Goal: Use online tool/utility: Utilize a website feature to perform a specific function

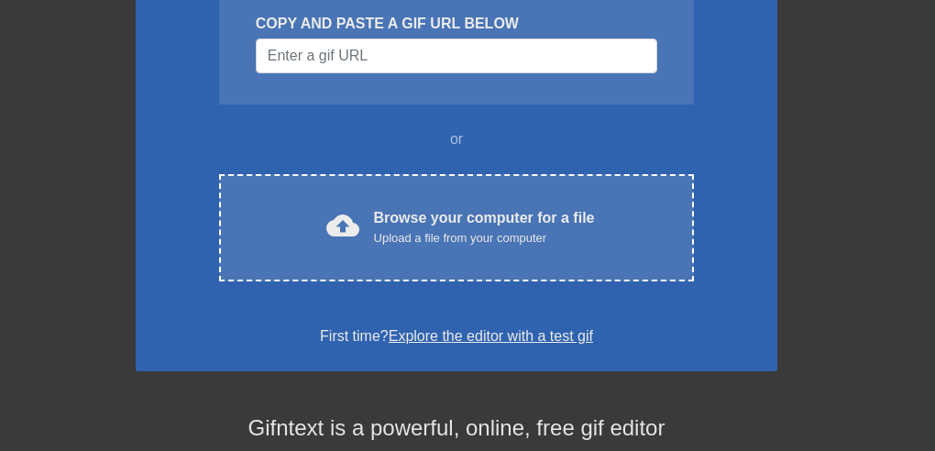
scroll to position [225, 0]
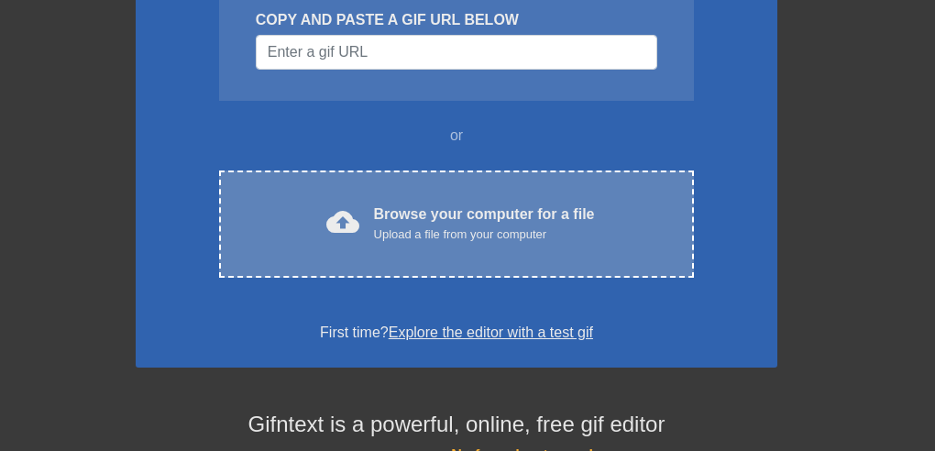
click at [424, 231] on div "Upload a file from your computer" at bounding box center [484, 235] width 221 height 18
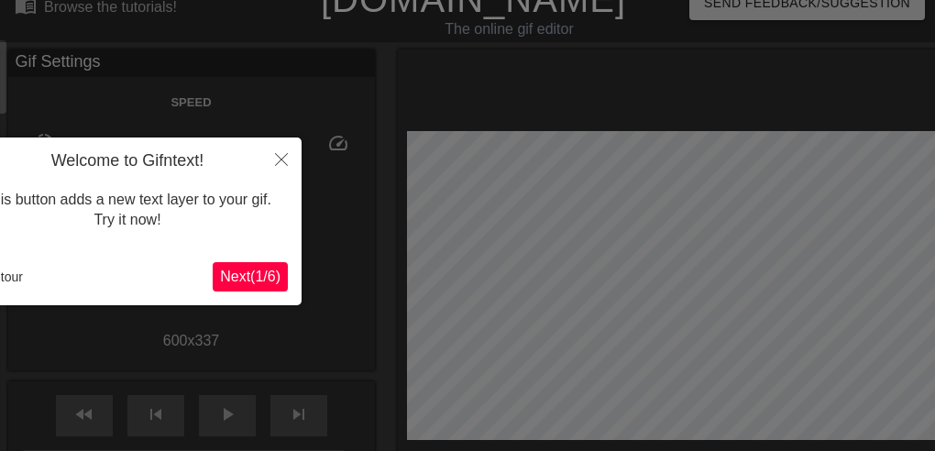
scroll to position [45, 0]
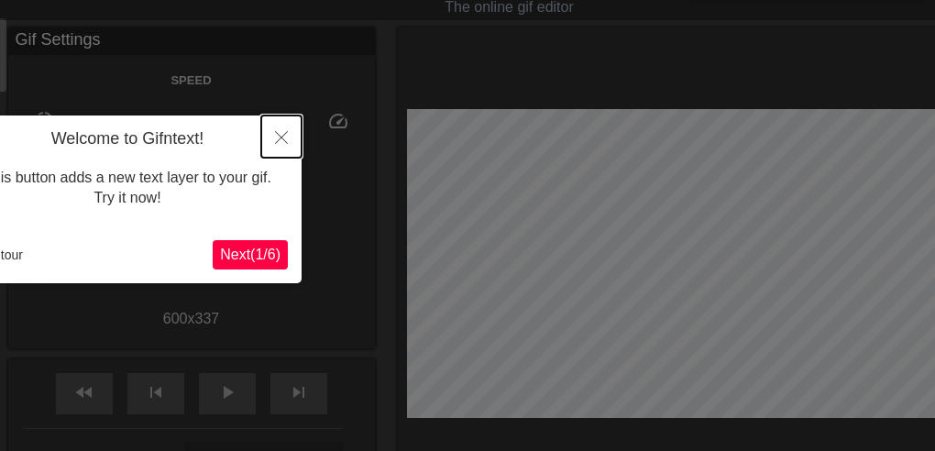
click at [273, 136] on button "Close" at bounding box center [281, 137] width 40 height 42
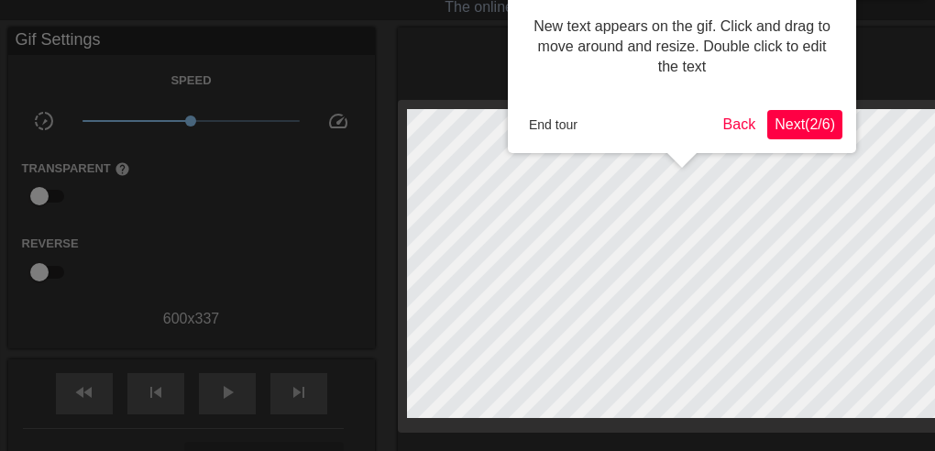
scroll to position [0, 0]
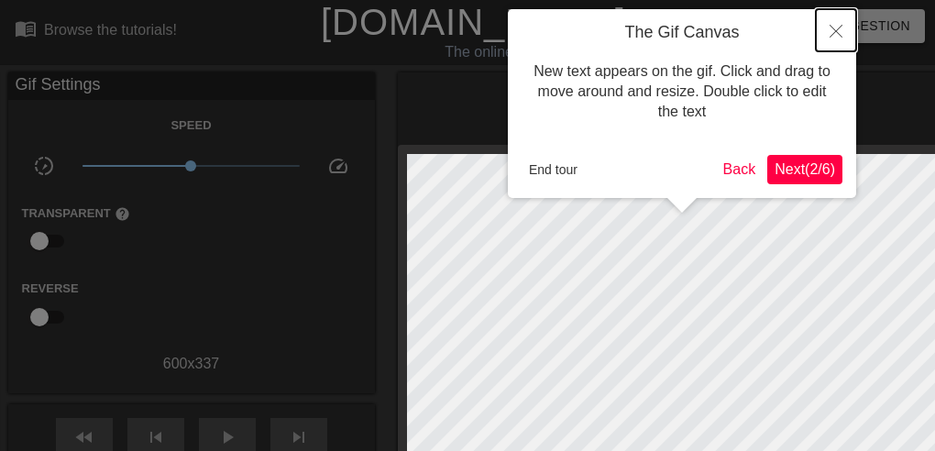
click at [834, 34] on icon "Close" at bounding box center [836, 31] width 13 height 13
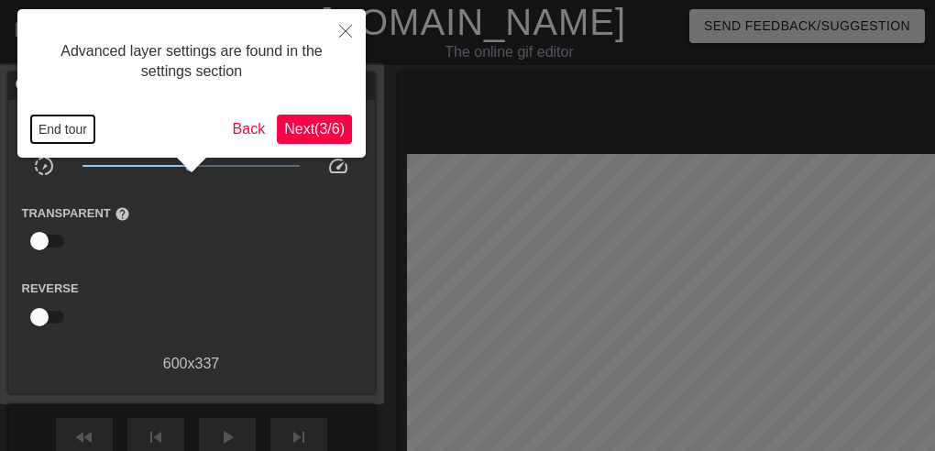
click at [72, 130] on button "End tour" at bounding box center [62, 130] width 63 height 28
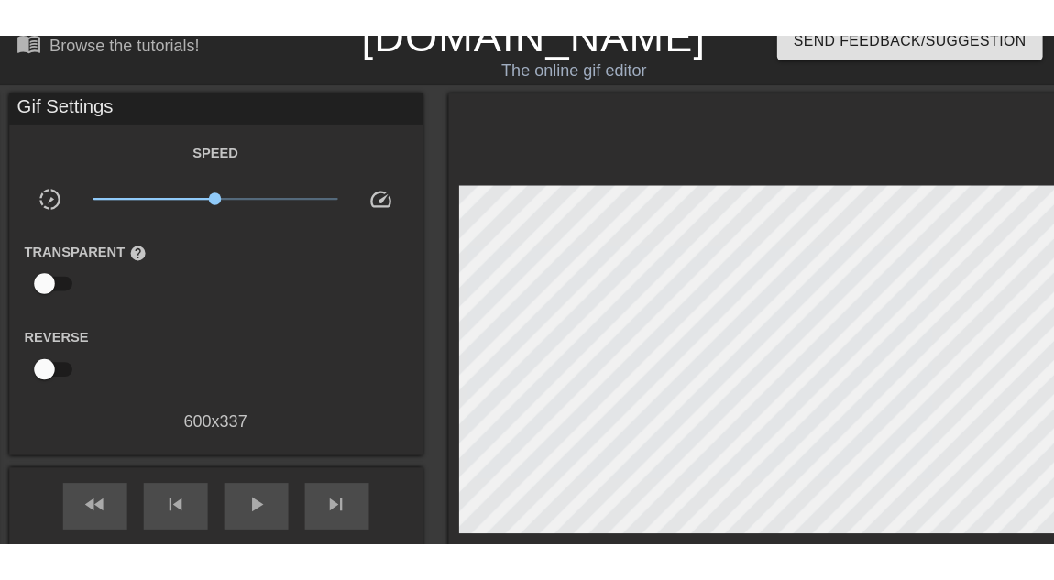
scroll to position [19, 0]
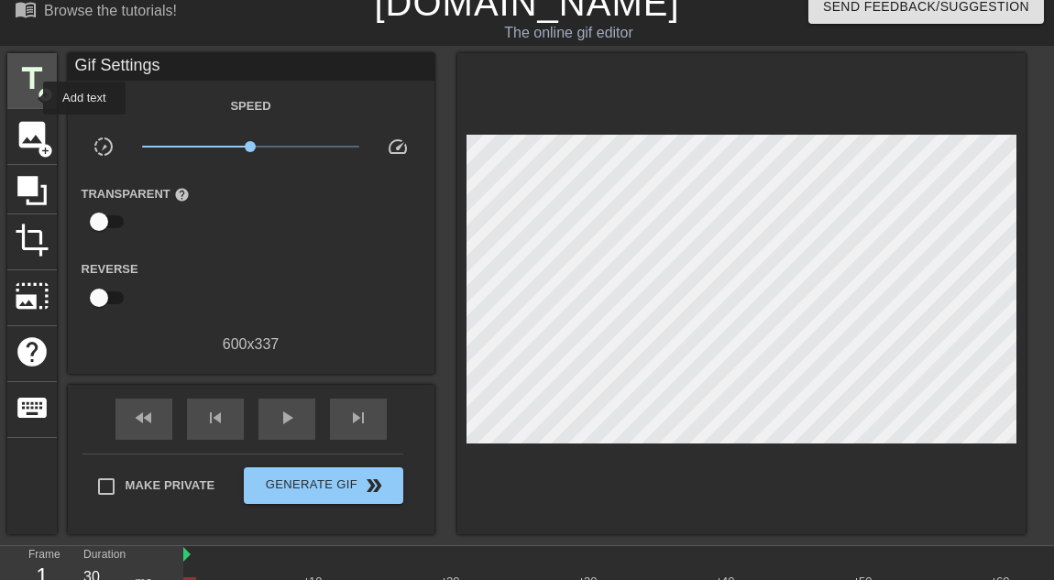
click at [31, 98] on div "title add_circle" at bounding box center [32, 81] width 50 height 56
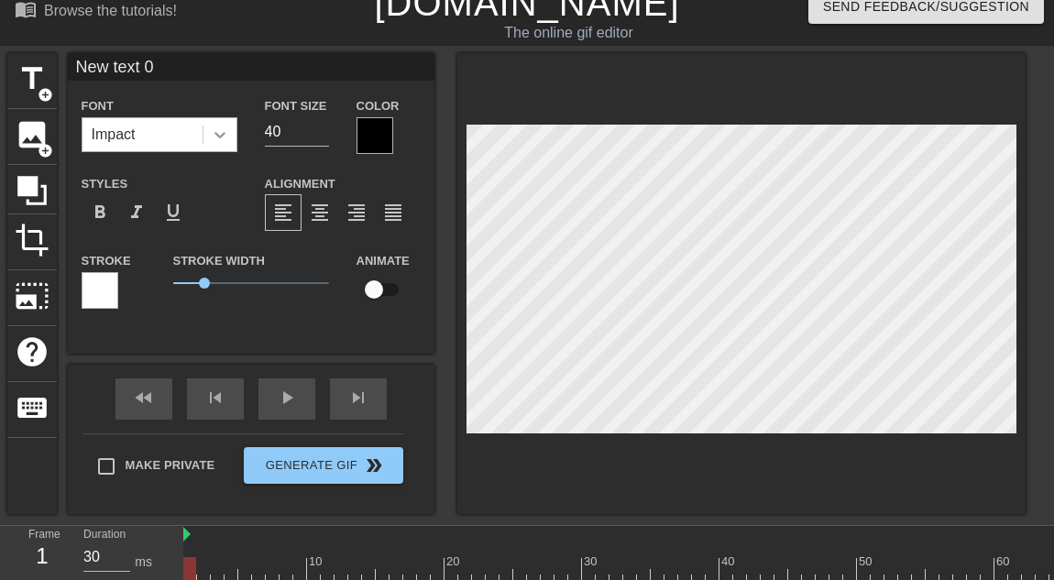
click at [233, 151] on div at bounding box center [220, 134] width 33 height 33
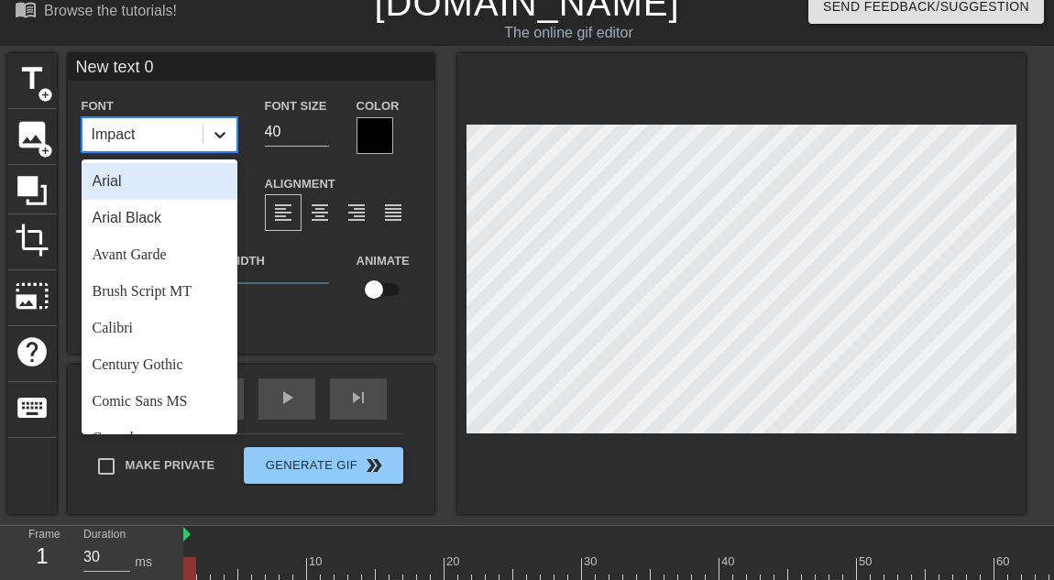
click at [221, 141] on icon at bounding box center [220, 135] width 18 height 18
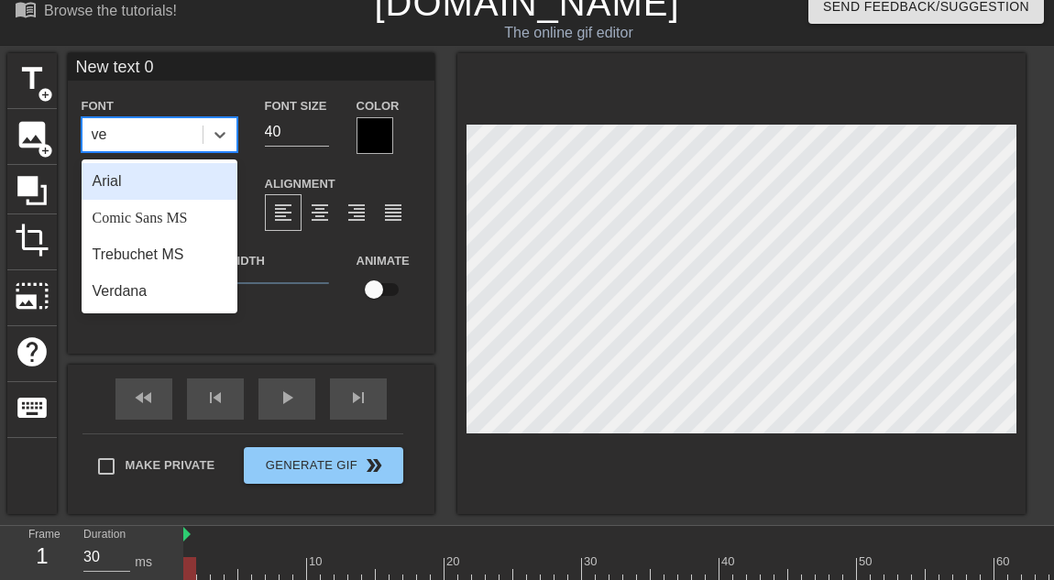
type input "ver"
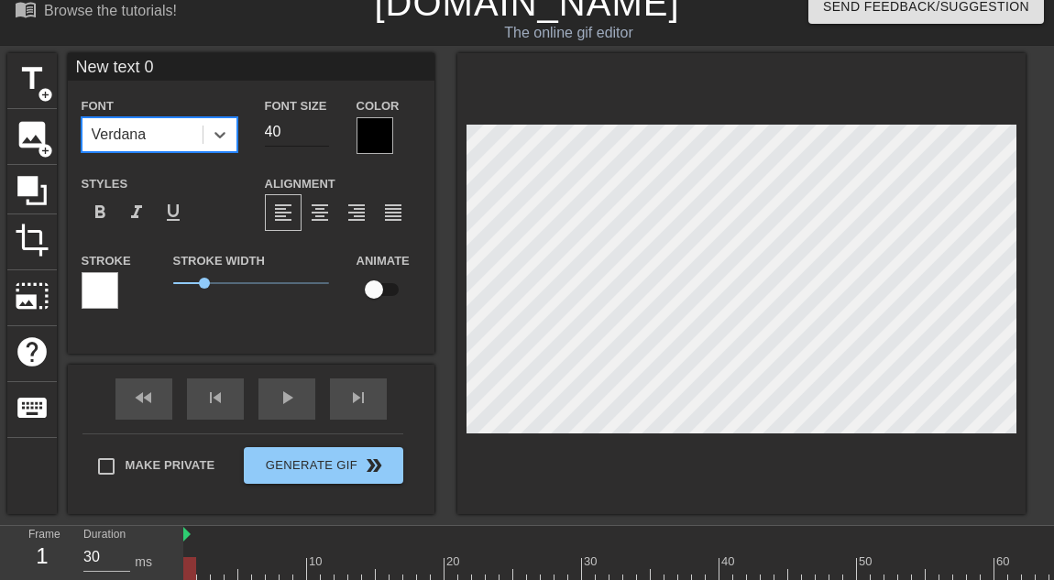
click at [287, 130] on input "40" at bounding box center [297, 131] width 64 height 29
click at [293, 138] on input "number" at bounding box center [297, 131] width 64 height 29
click at [204, 68] on input "New text 0" at bounding box center [251, 67] width 367 height 28
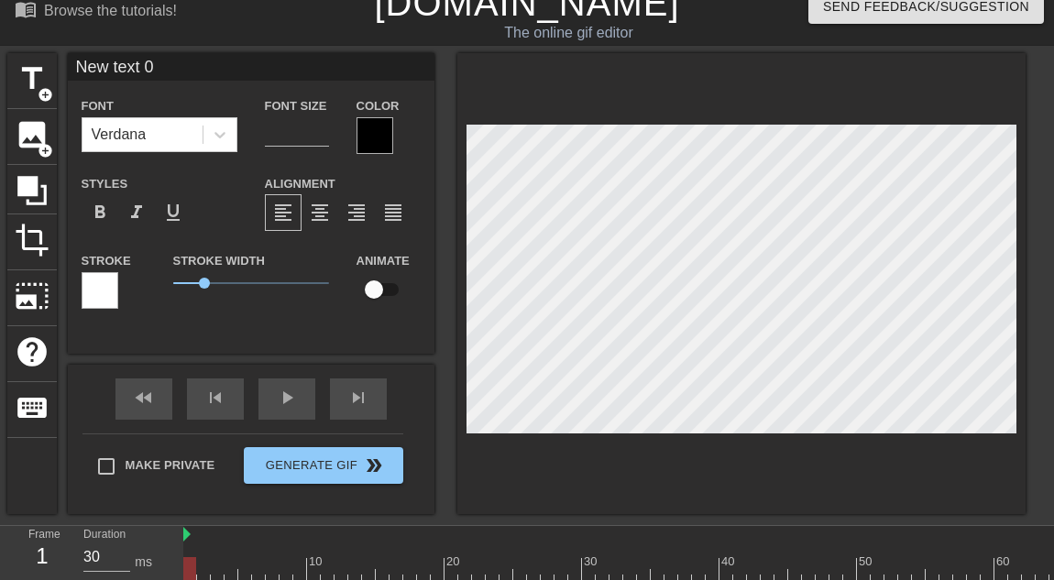
click at [204, 68] on input "New text 0" at bounding box center [251, 67] width 367 height 28
paste input "Mi staras kun"
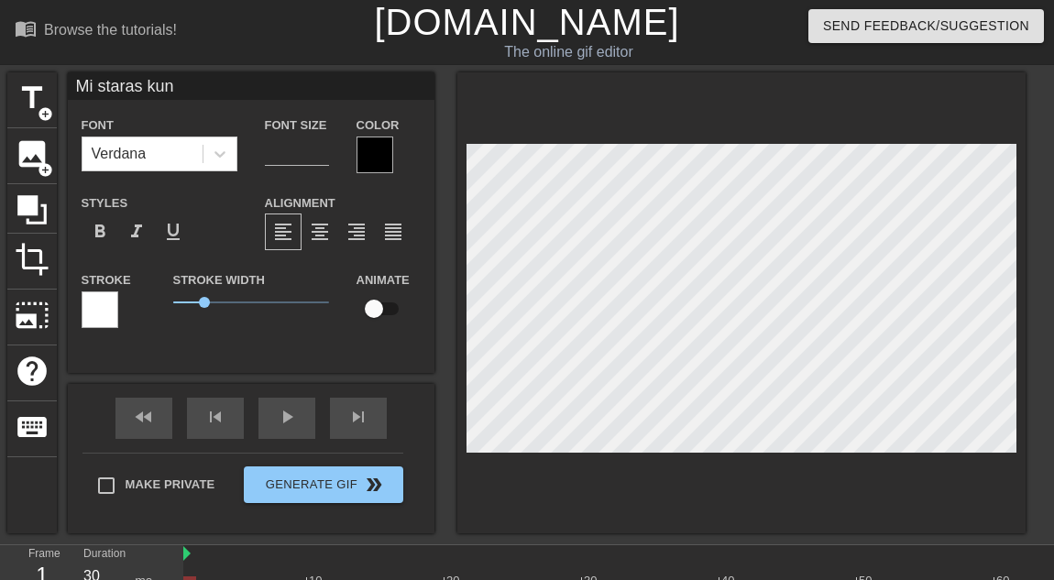
type input "Mi staras kun"
click at [314, 169] on div "Font Size" at bounding box center [297, 144] width 92 height 60
click at [303, 157] on input "number" at bounding box center [297, 151] width 64 height 29
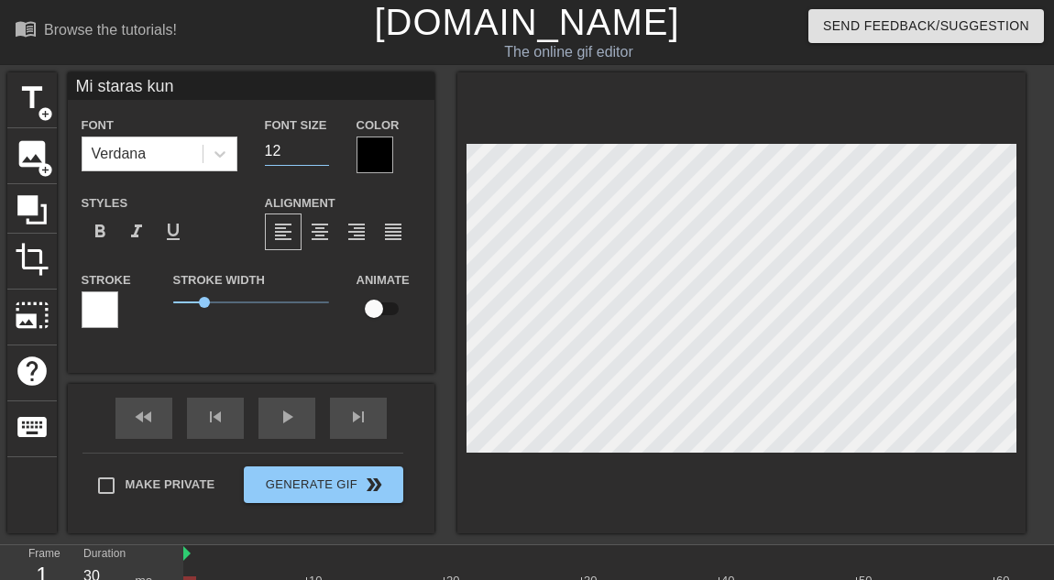
type input "1"
type input "50"
click at [376, 157] on div at bounding box center [375, 155] width 37 height 37
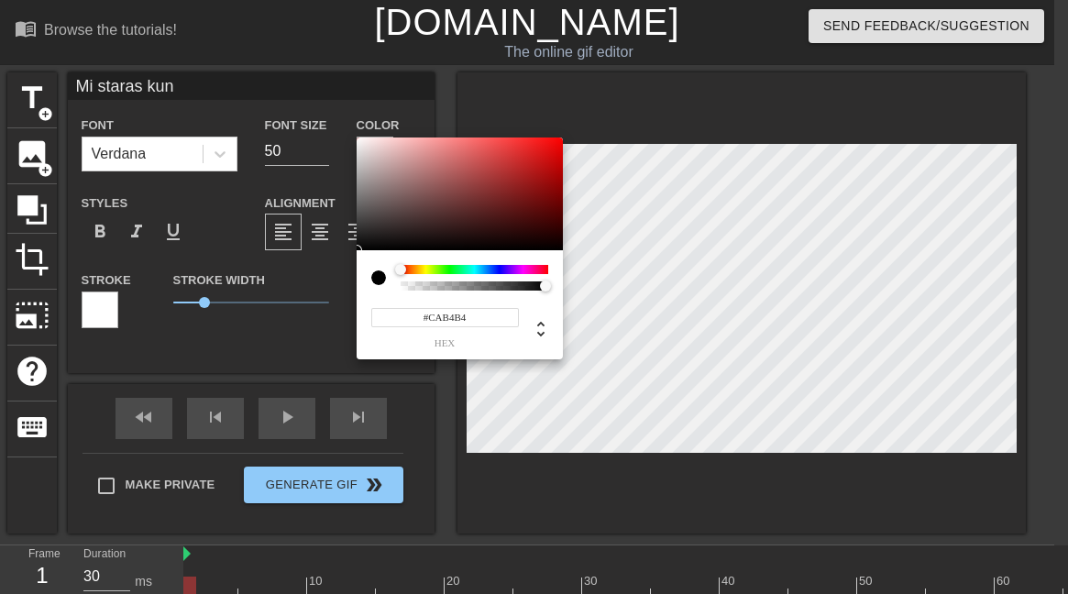
type input "#FFFFFF"
drag, startPoint x: 225, startPoint y: 47, endPoint x: 211, endPoint y: 37, distance: 17.1
click at [211, 37] on div "#FFFFFF hex" at bounding box center [534, 297] width 1068 height 594
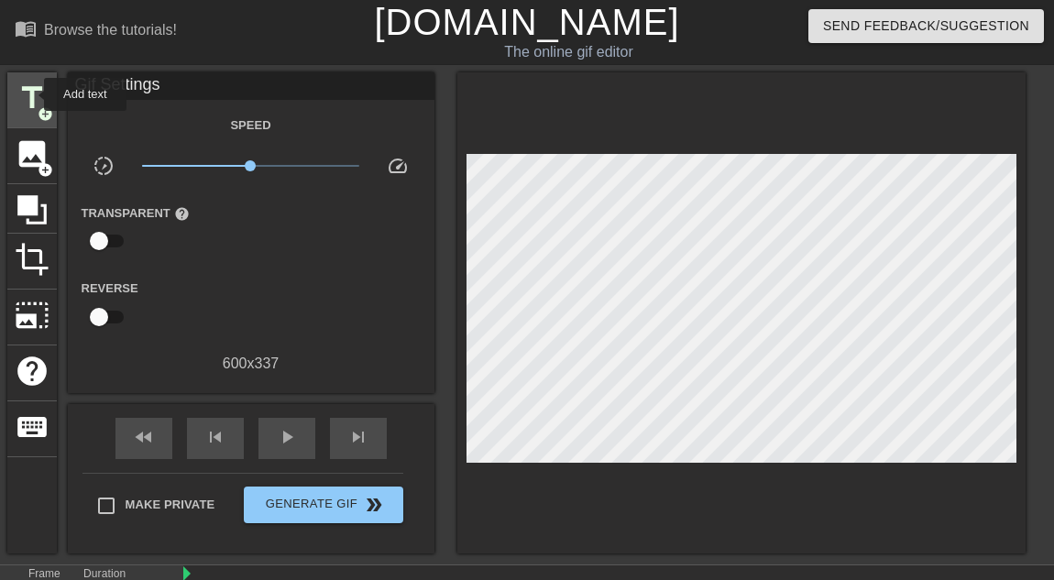
click at [31, 94] on span "title" at bounding box center [32, 98] width 35 height 35
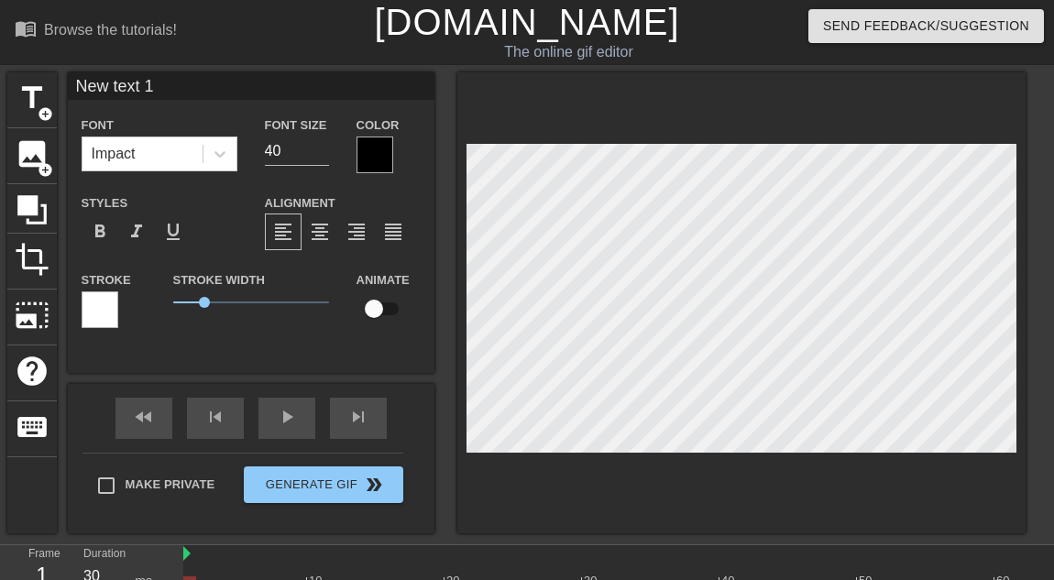
click at [96, 321] on div at bounding box center [100, 310] width 37 height 37
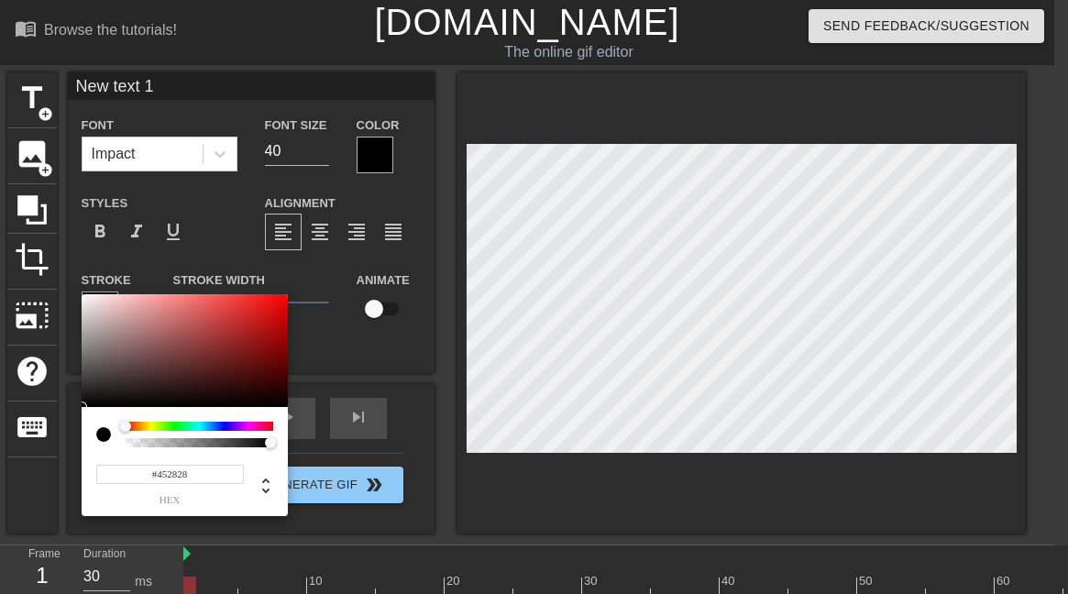
type input "#000000"
drag, startPoint x: 149, startPoint y: 390, endPoint x: 59, endPoint y: 471, distance: 122.1
click at [59, 450] on div "#000000 hex" at bounding box center [534, 297] width 1068 height 594
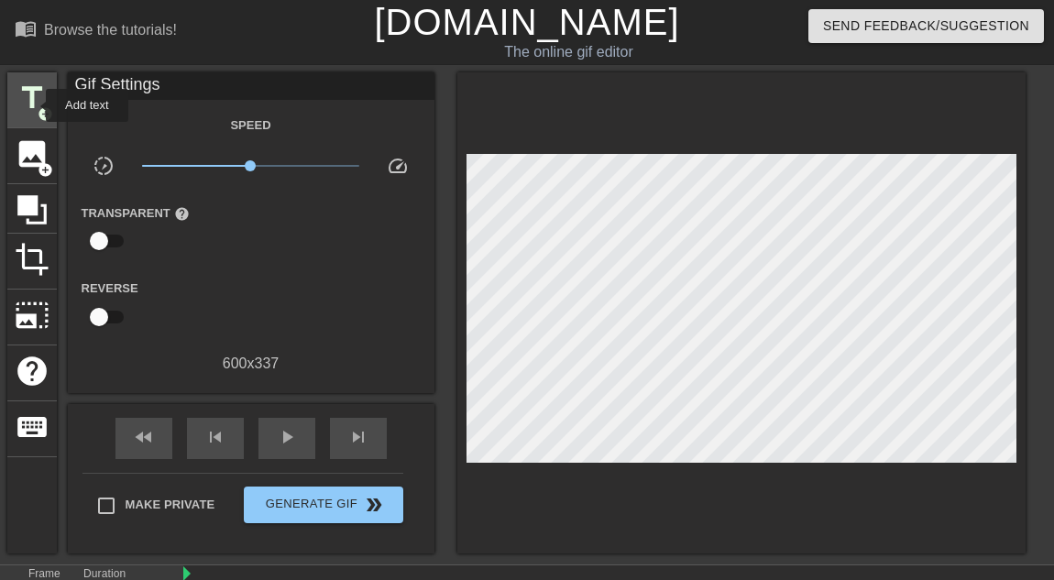
click at [34, 105] on span "title" at bounding box center [32, 98] width 35 height 35
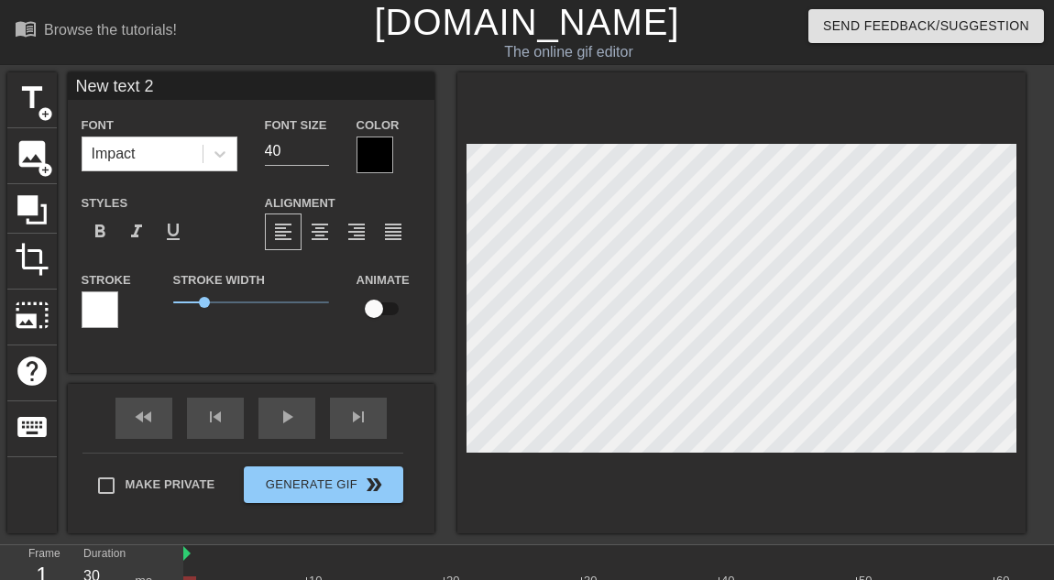
click at [374, 164] on div at bounding box center [375, 155] width 37 height 37
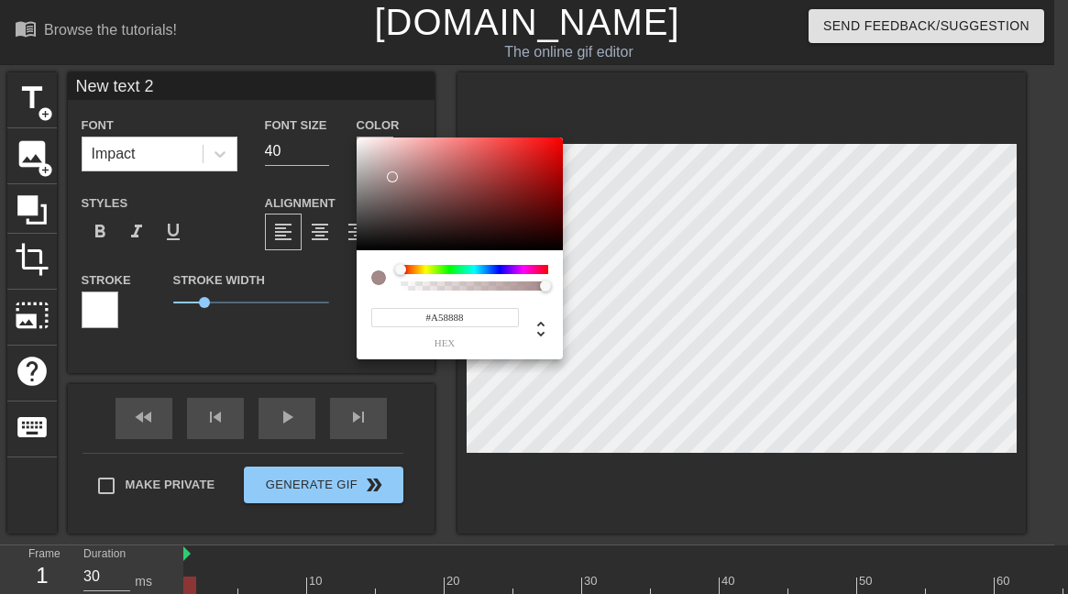
type input "#FFFFFF"
drag, startPoint x: 393, startPoint y: 177, endPoint x: 260, endPoint y: 61, distance: 176.1
click at [260, 61] on div "#FFFFFF hex" at bounding box center [534, 297] width 1068 height 594
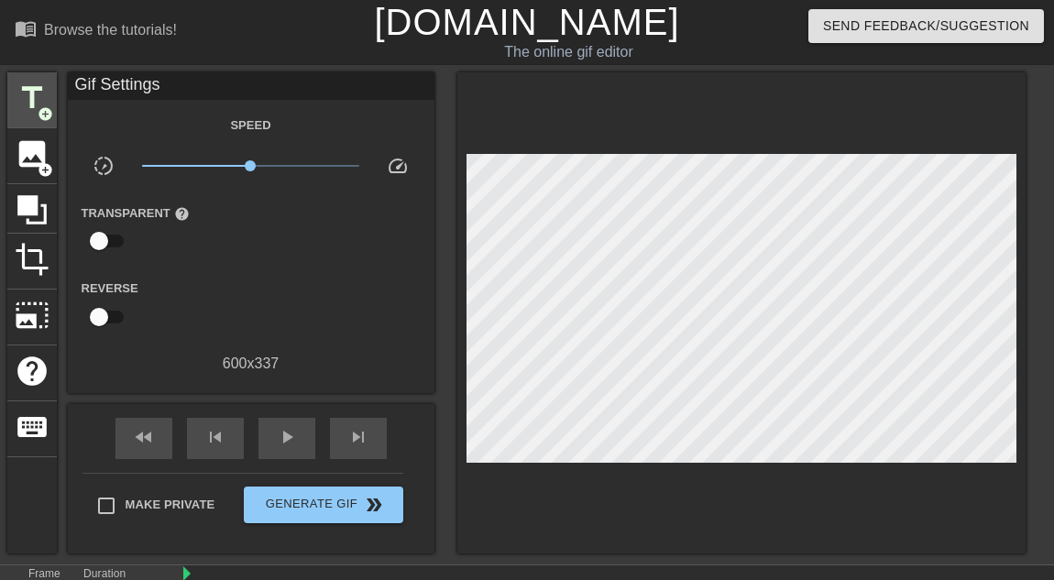
click at [42, 91] on span "title" at bounding box center [32, 98] width 35 height 35
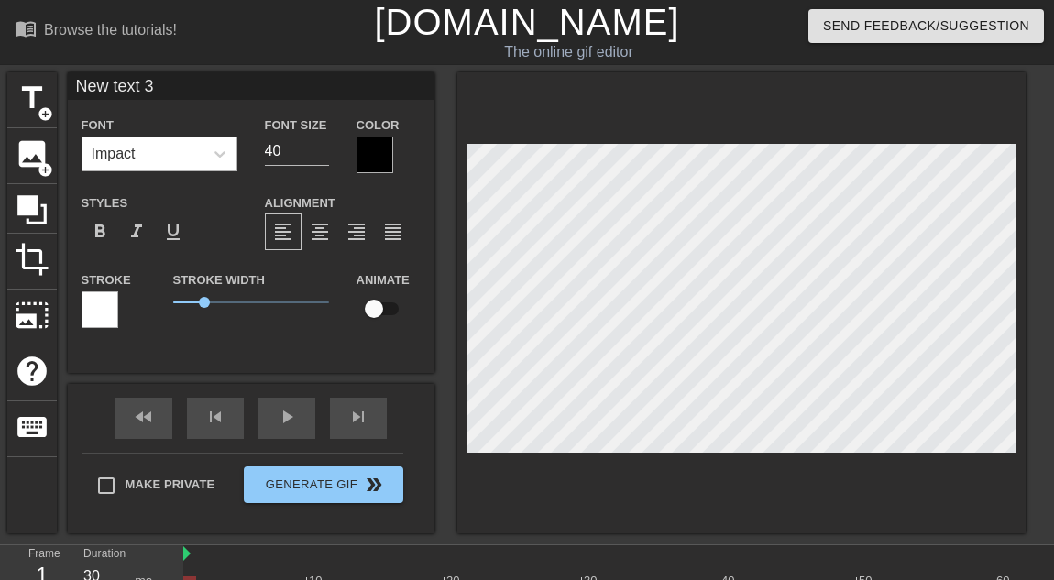
click at [175, 153] on div "Impact" at bounding box center [143, 154] width 120 height 33
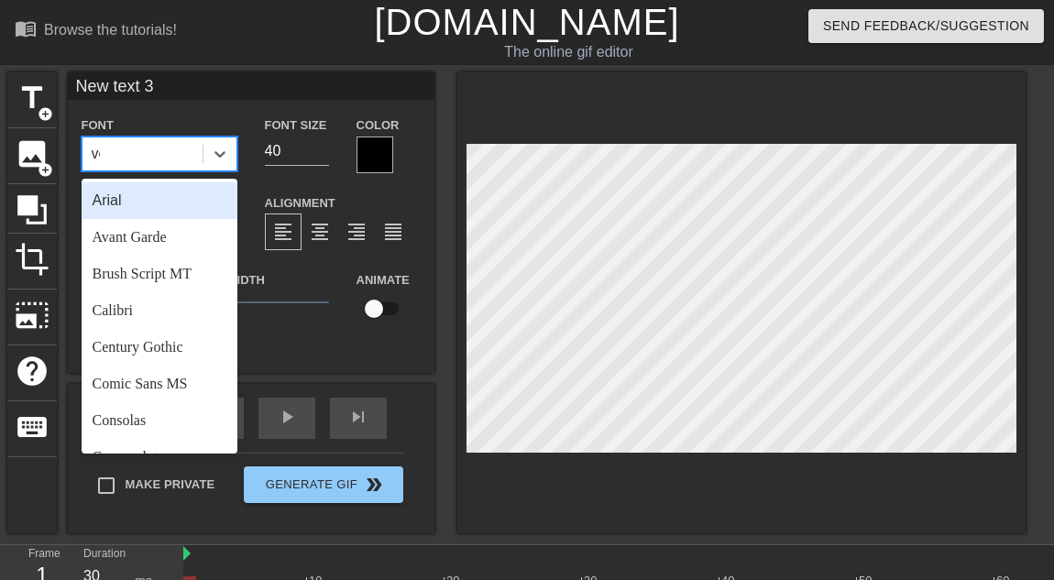
type input "ver"
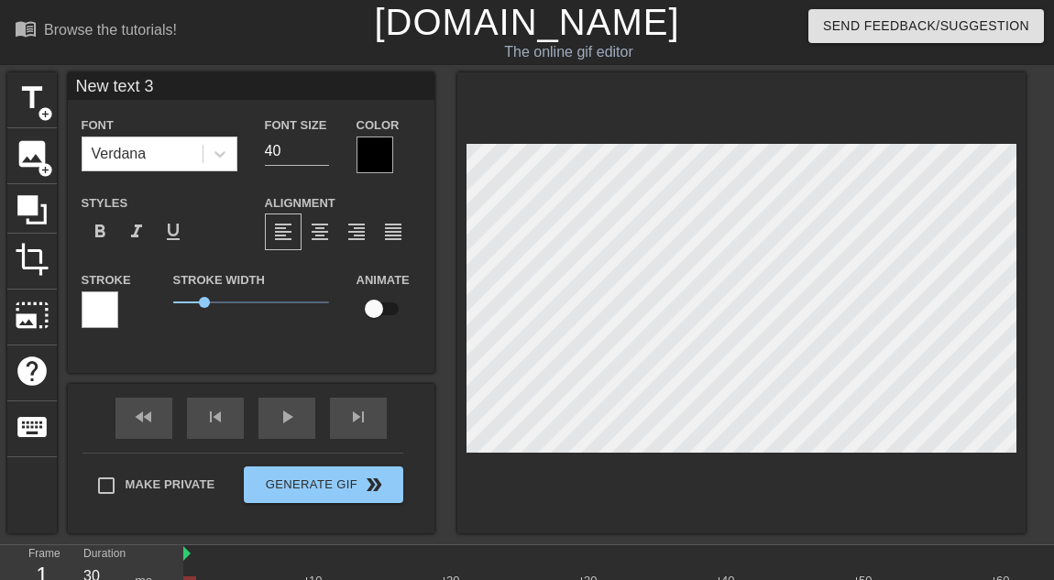
click at [369, 158] on div at bounding box center [375, 155] width 37 height 37
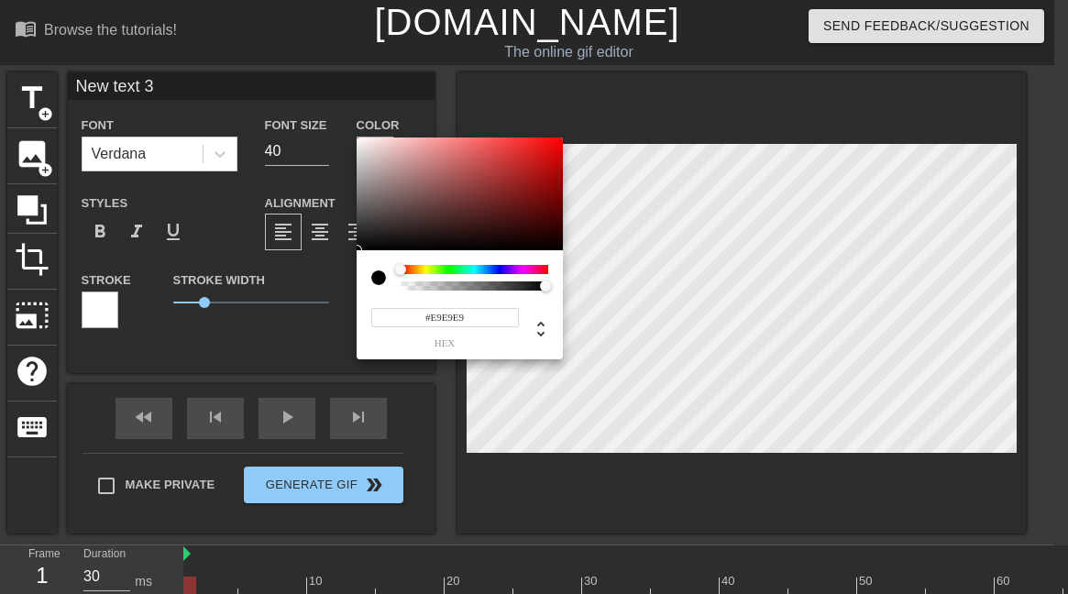
type input "#FFFFFF"
drag, startPoint x: 391, startPoint y: 198, endPoint x: 293, endPoint y: 101, distance: 138.1
click at [293, 101] on div "#FFFFFF hex" at bounding box center [534, 297] width 1068 height 594
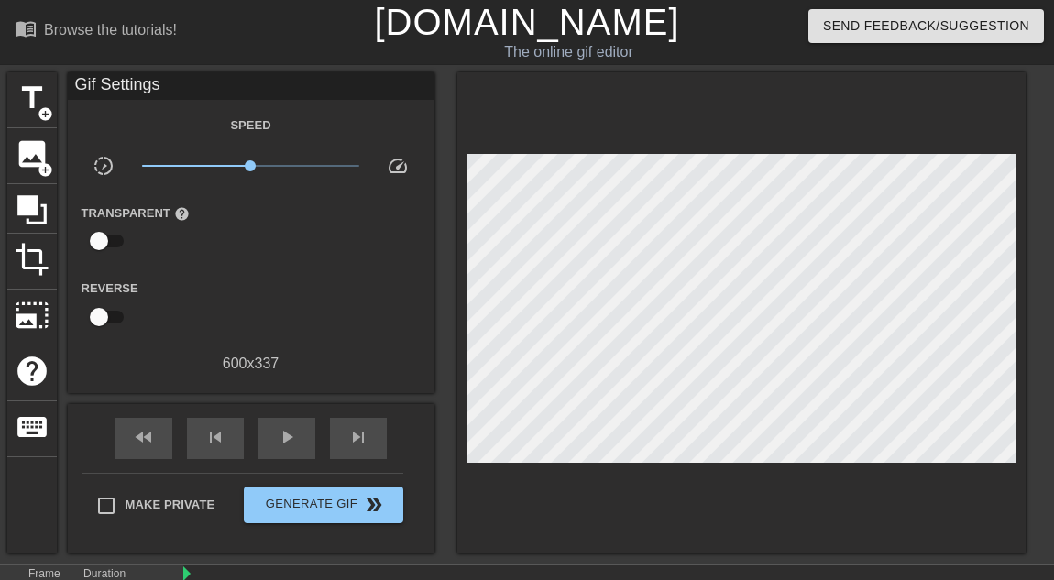
drag, startPoint x: 204, startPoint y: 311, endPoint x: 237, endPoint y: 309, distance: 32.1
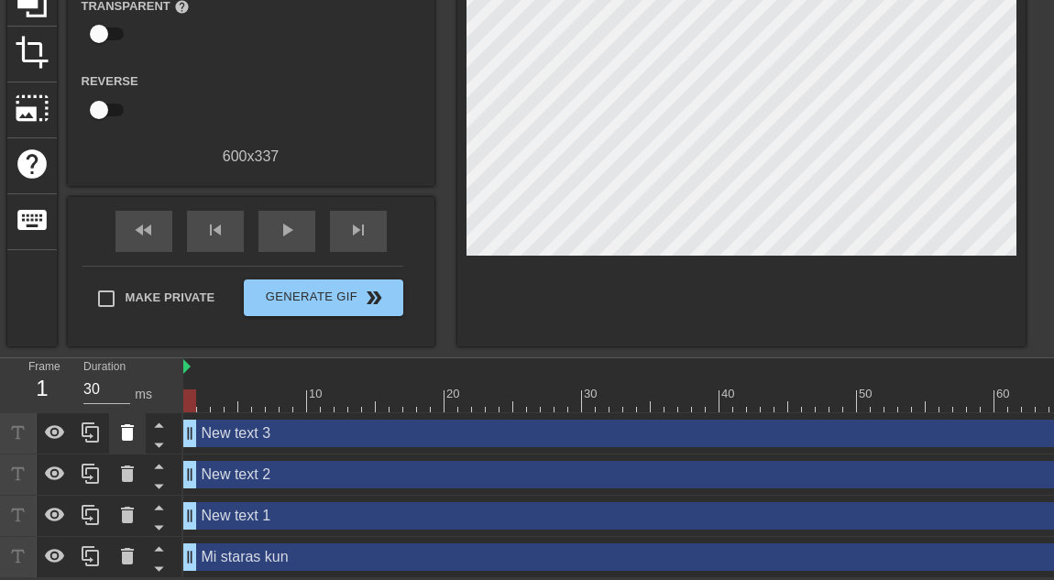
click at [127, 431] on icon at bounding box center [127, 433] width 22 height 22
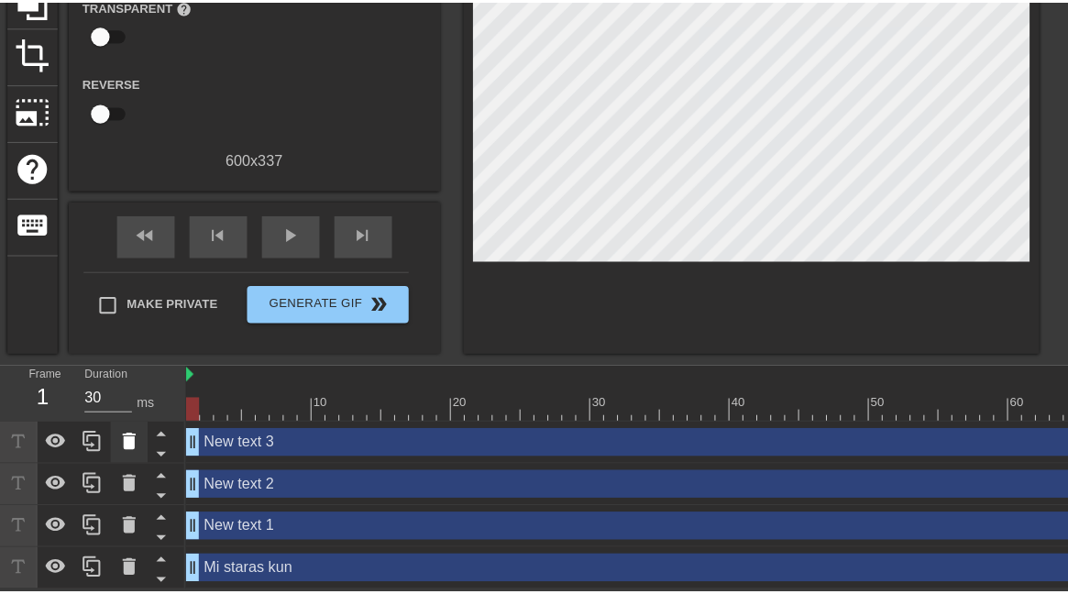
scroll to position [207, 0]
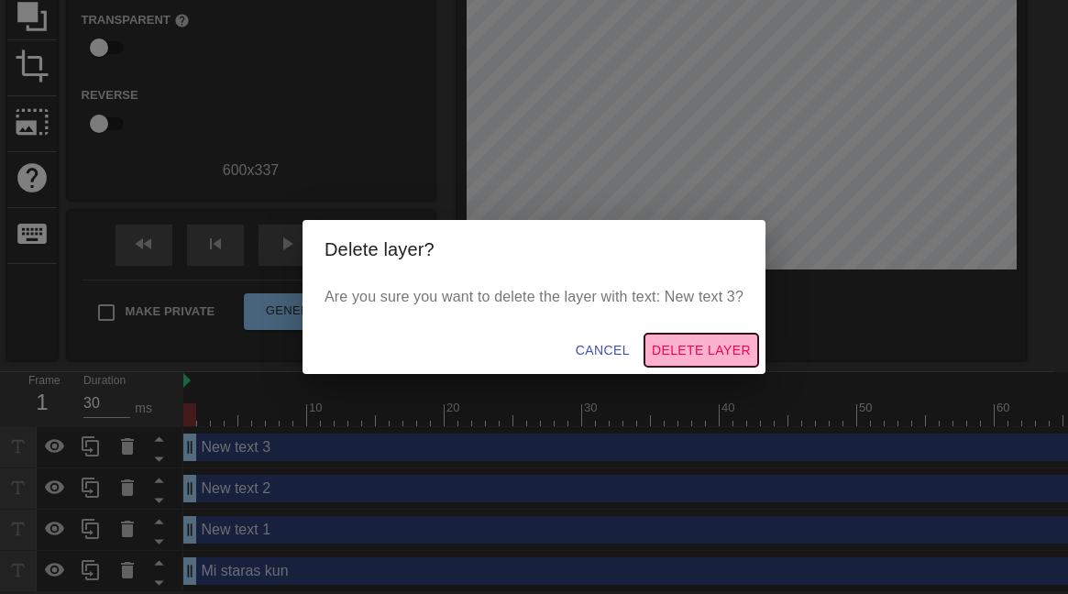
click at [671, 342] on span "Delete Layer" at bounding box center [701, 350] width 99 height 23
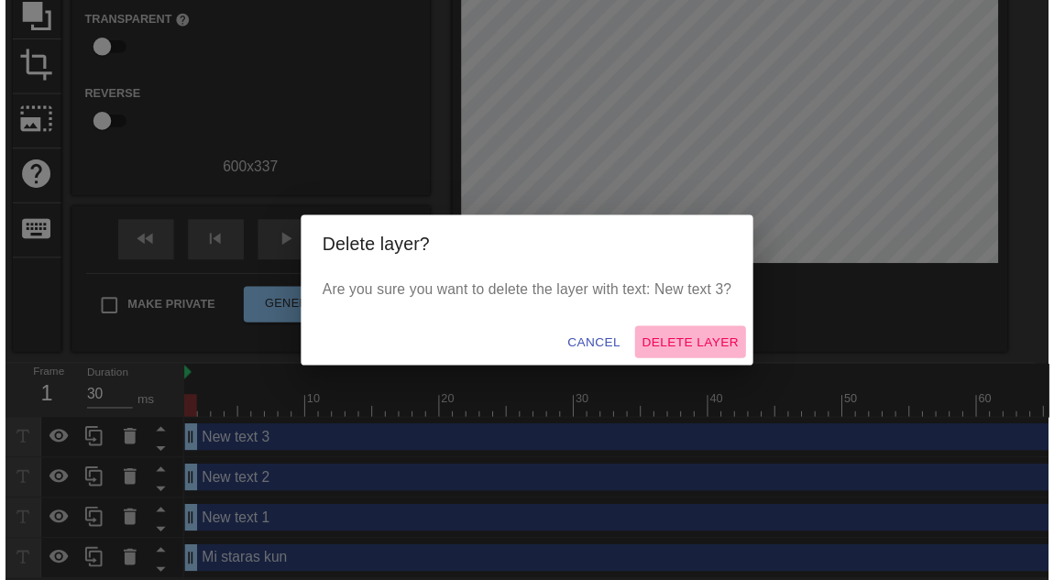
scroll to position [180, 0]
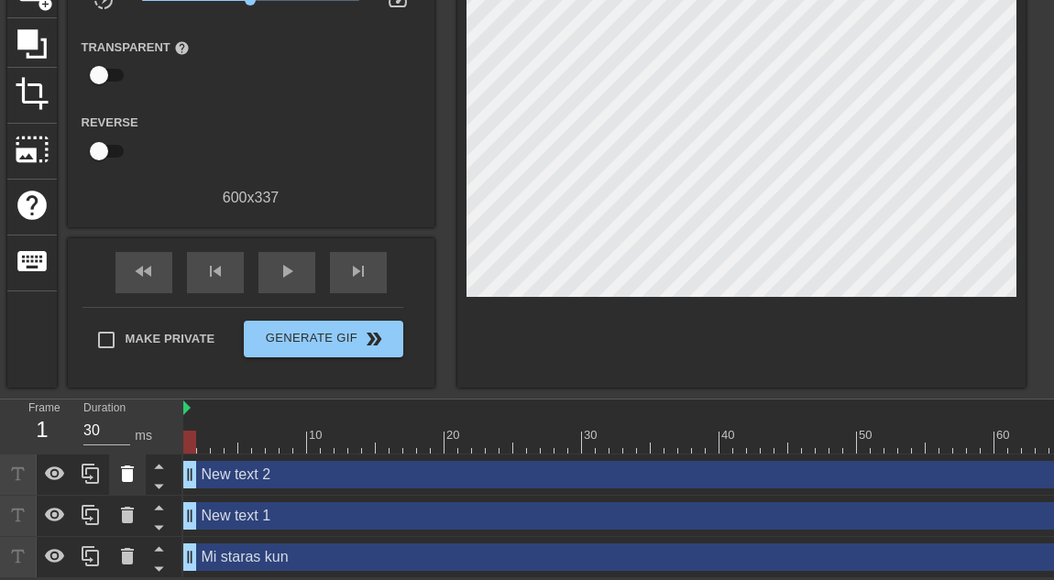
click at [127, 450] on icon at bounding box center [127, 474] width 13 height 17
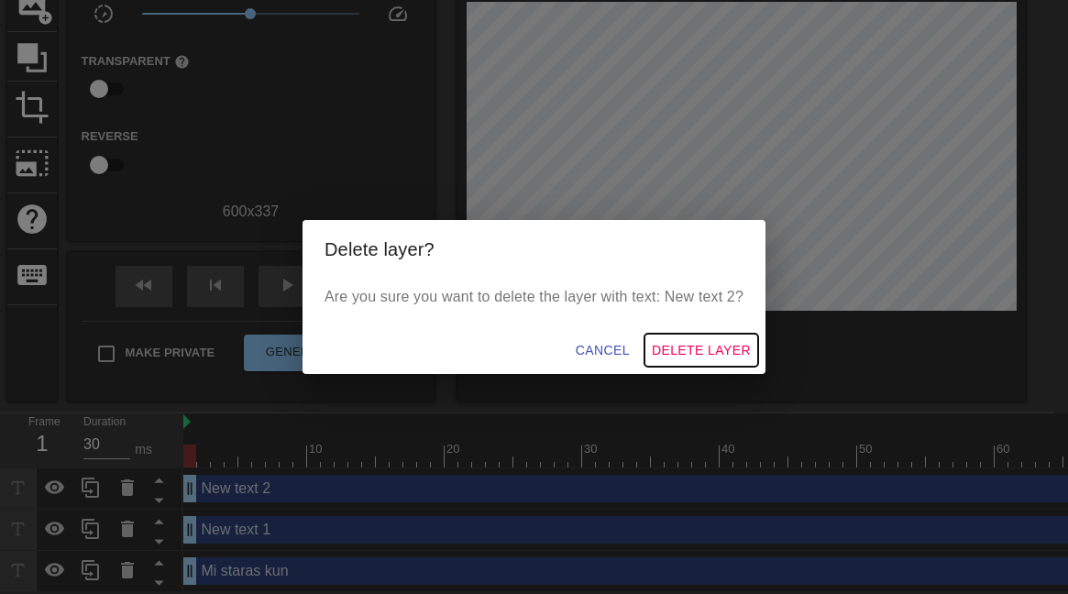
click at [663, 345] on span "Delete Layer" at bounding box center [701, 350] width 99 height 23
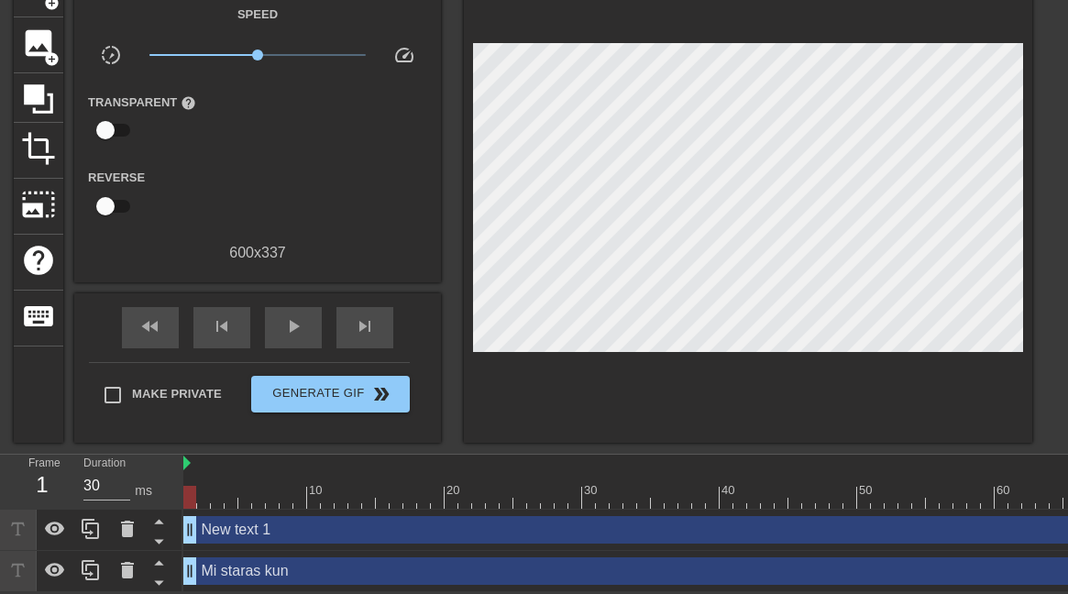
scroll to position [125, 0]
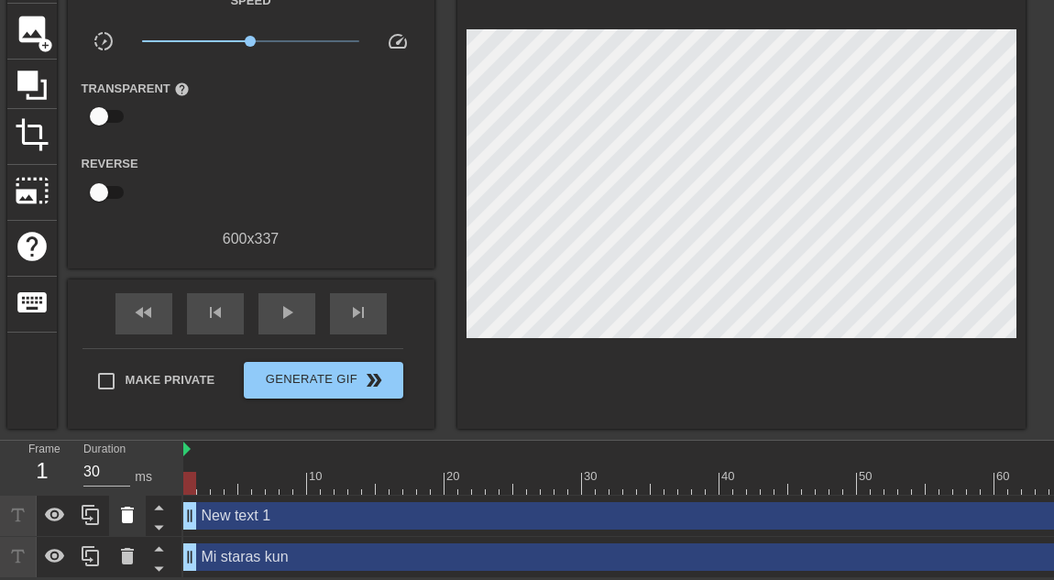
click at [127, 450] on icon at bounding box center [127, 515] width 13 height 17
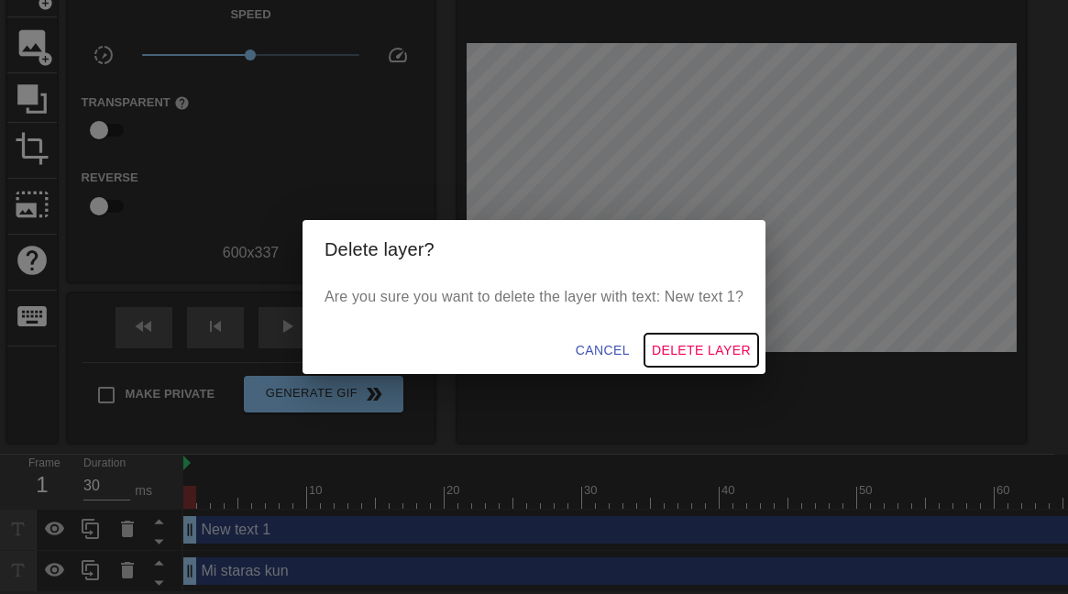
click at [671, 342] on span "Delete Layer" at bounding box center [701, 350] width 99 height 23
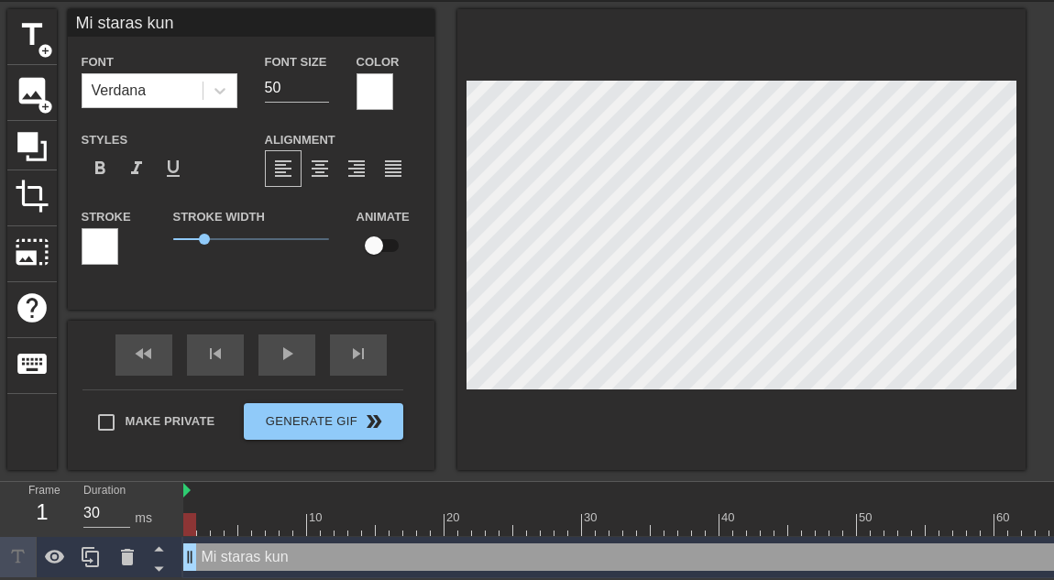
scroll to position [28, 0]
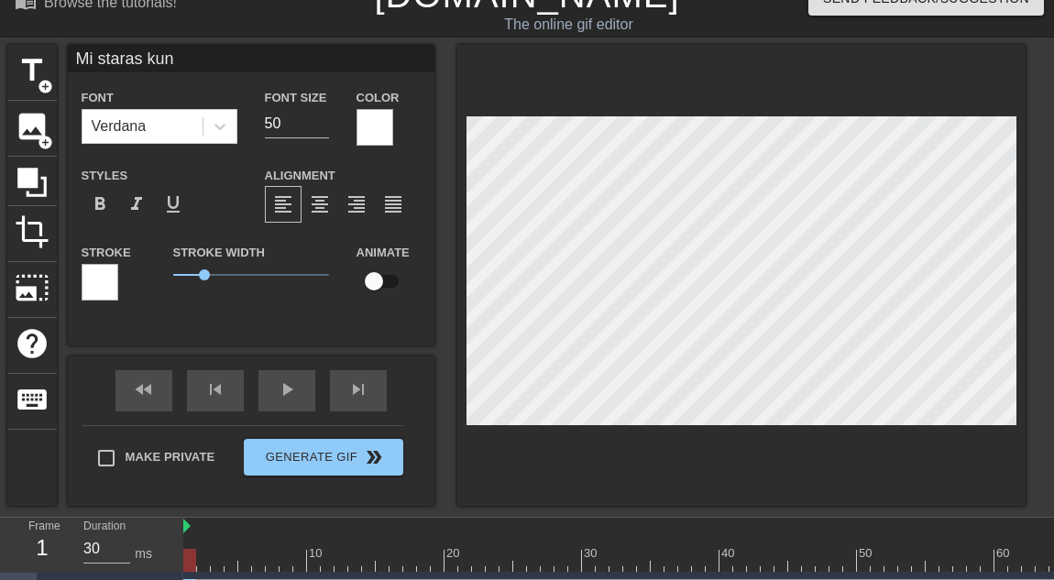
click at [88, 274] on div at bounding box center [100, 282] width 37 height 37
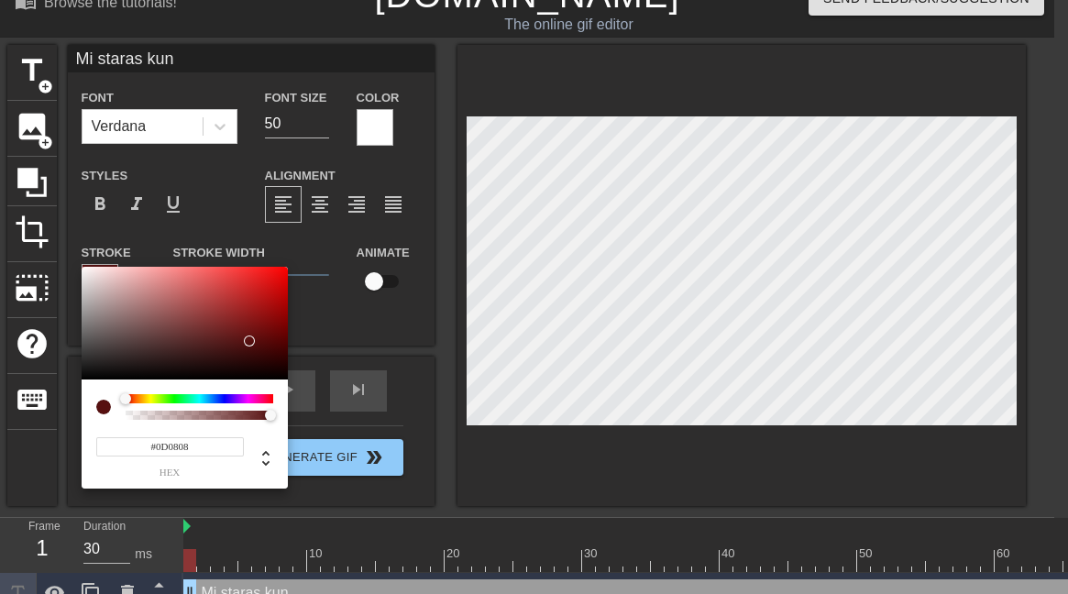
type input "#000000"
drag, startPoint x: 245, startPoint y: 341, endPoint x: -78, endPoint y: 501, distance: 360.4
click at [0, 450] on html "menu_book Browse the tutorials! [DOMAIN_NAME] The online gif editor Send Feedba…" at bounding box center [534, 293] width 1068 height 642
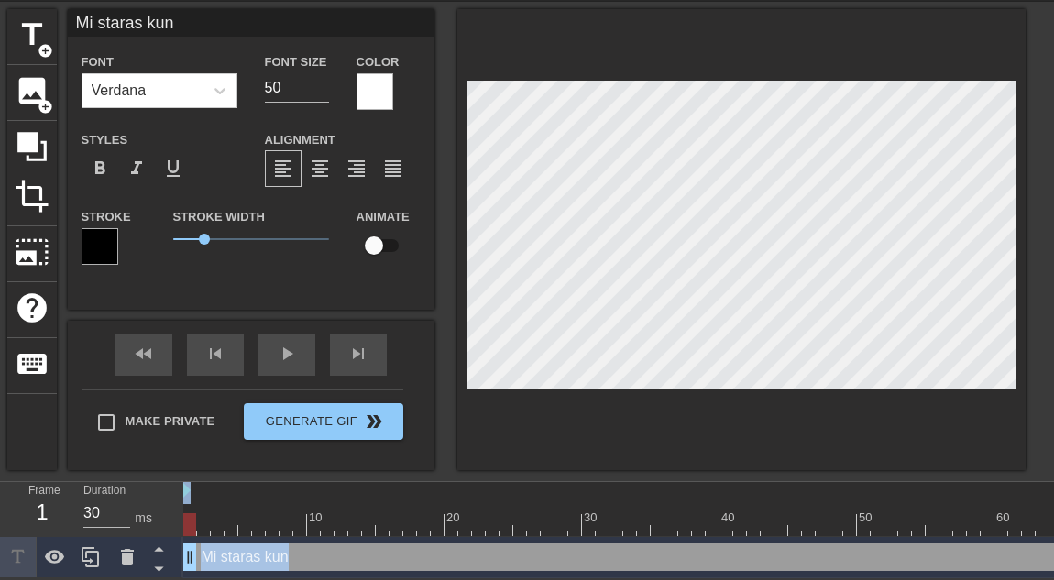
scroll to position [75, 0]
drag, startPoint x: 204, startPoint y: 228, endPoint x: 236, endPoint y: 234, distance: 32.6
click at [236, 234] on span "2" at bounding box center [235, 239] width 11 height 11
click at [103, 160] on span "format_bold" at bounding box center [100, 169] width 22 height 22
drag, startPoint x: 233, startPoint y: 229, endPoint x: 247, endPoint y: 232, distance: 14.0
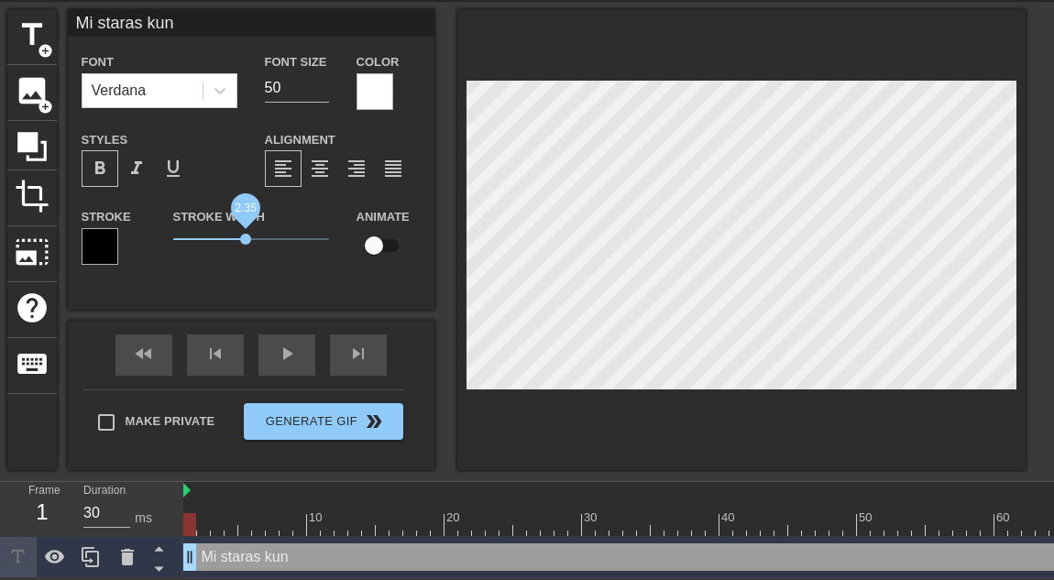
click at [247, 234] on span "2.35" at bounding box center [245, 239] width 11 height 11
click at [375, 235] on input "checkbox" at bounding box center [374, 245] width 105 height 35
checkbox input "true"
click at [293, 334] on div "fast_rewind skip_previous play_arrow skip_next" at bounding box center [251, 355] width 299 height 69
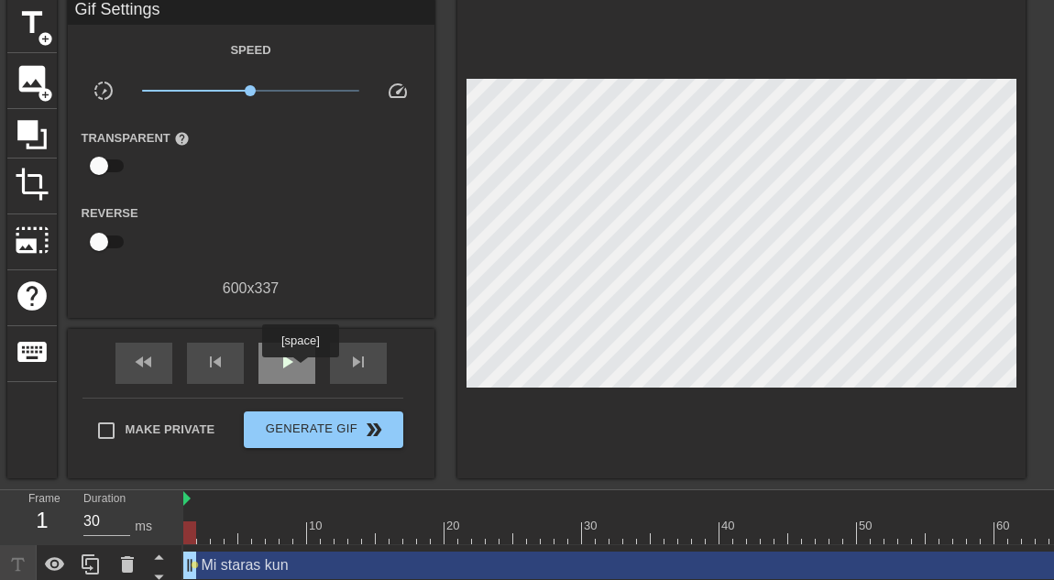
click at [303, 370] on div "play_arrow" at bounding box center [287, 363] width 57 height 41
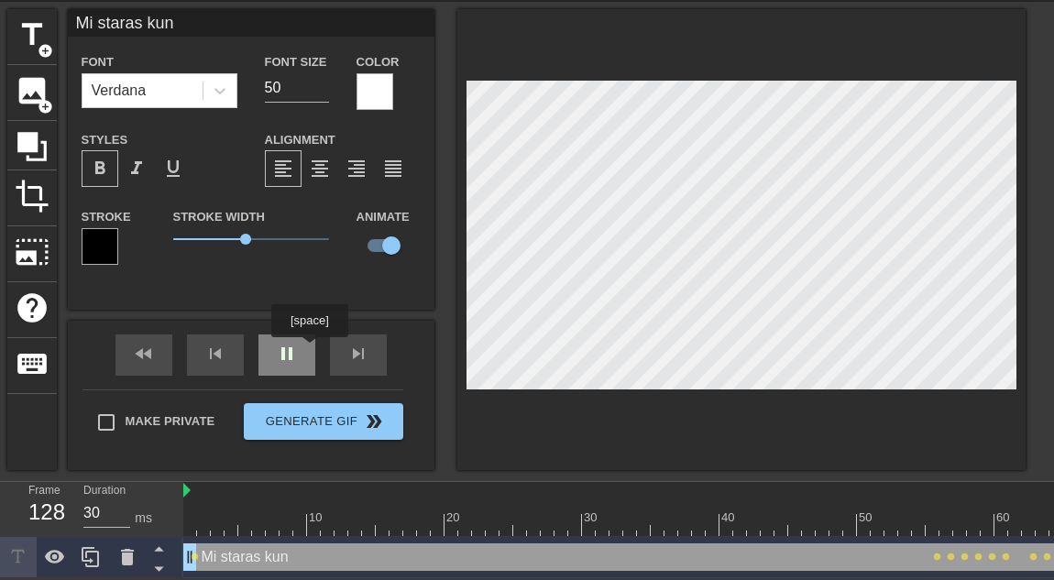
drag, startPoint x: 312, startPoint y: 350, endPoint x: 297, endPoint y: 350, distance: 14.7
click at [312, 350] on div "pause" at bounding box center [287, 355] width 57 height 41
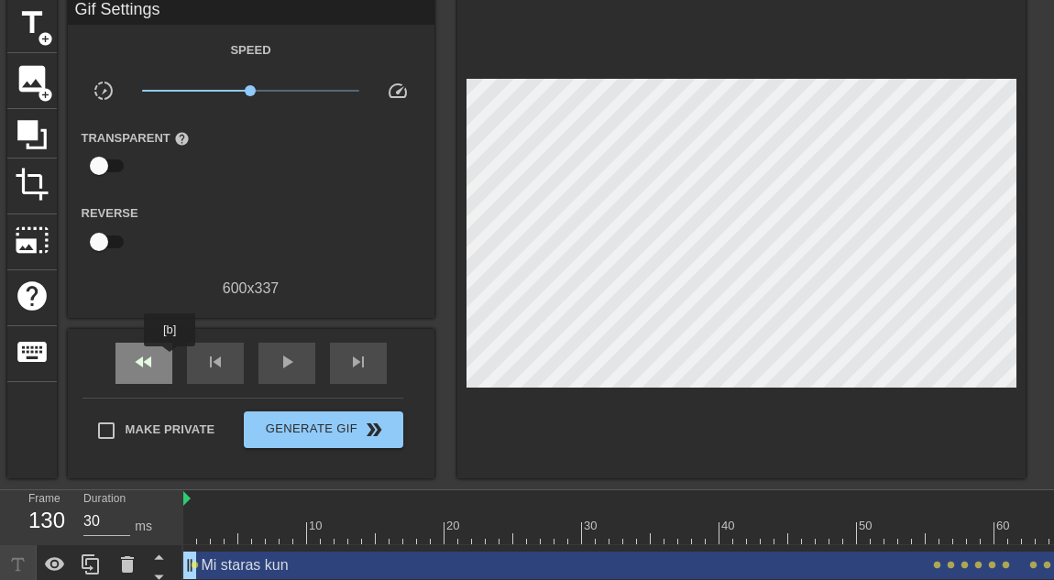
click at [171, 361] on div "fast_rewind" at bounding box center [144, 363] width 57 height 41
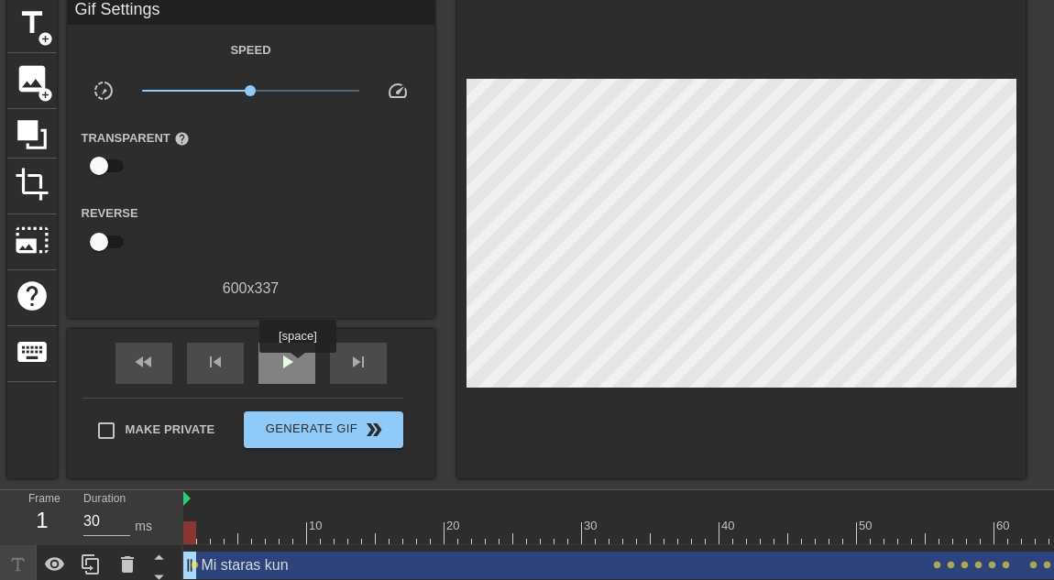
click at [300, 366] on div "play_arrow" at bounding box center [287, 363] width 57 height 41
type input "30"
click at [300, 366] on div "pause" at bounding box center [287, 363] width 57 height 41
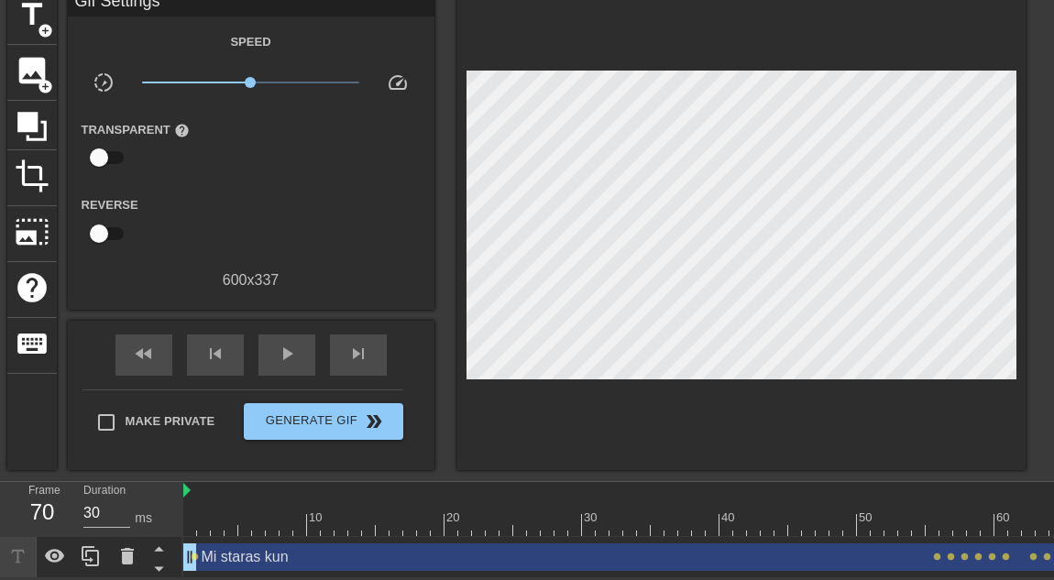
scroll to position [97, 0]
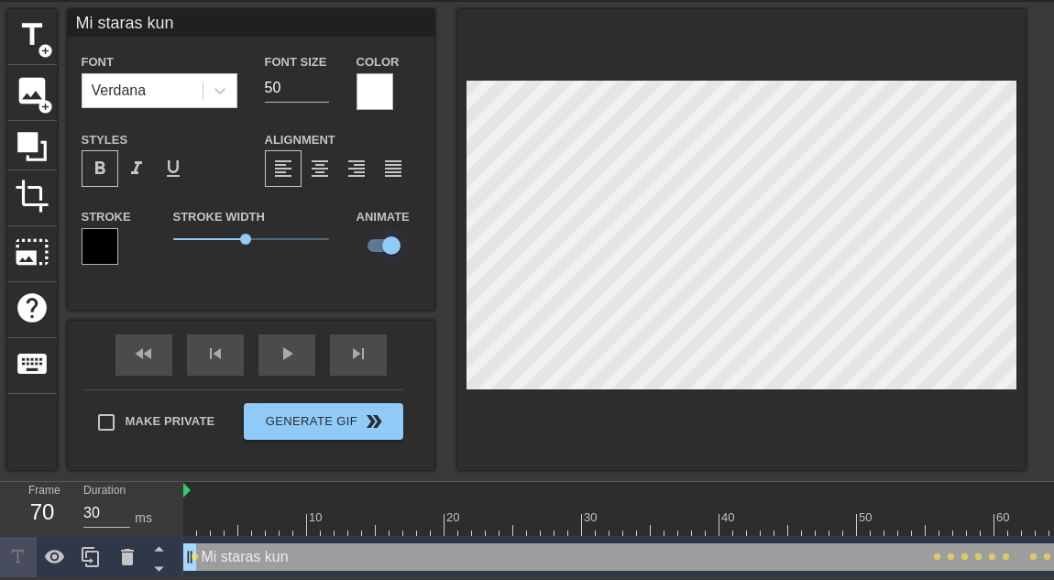
click at [385, 233] on input "checkbox" at bounding box center [391, 245] width 105 height 35
checkbox input "false"
click at [279, 352] on span "play_arrow" at bounding box center [287, 354] width 22 height 22
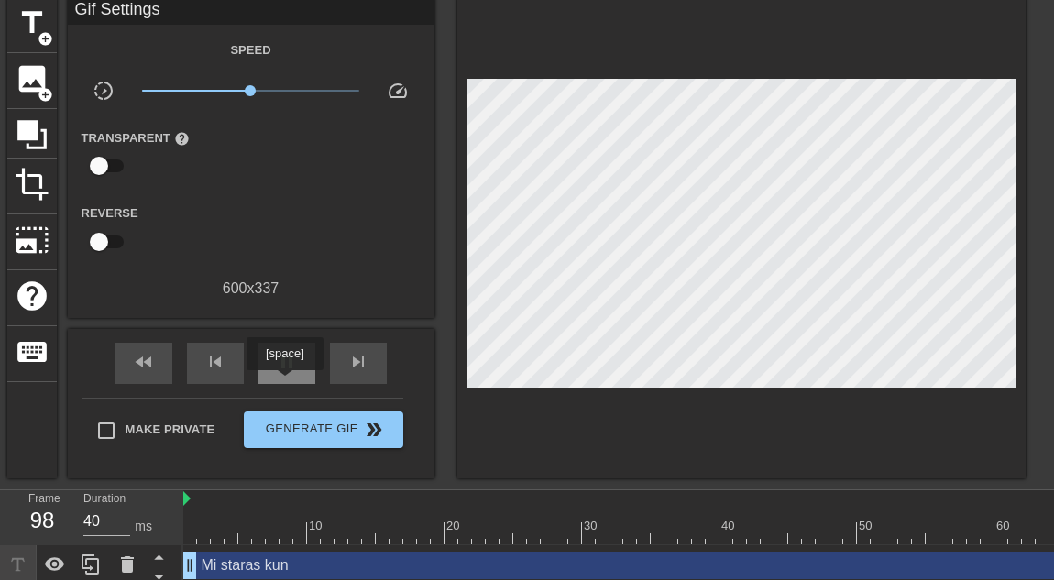
click at [287, 369] on span "pause" at bounding box center [287, 362] width 22 height 22
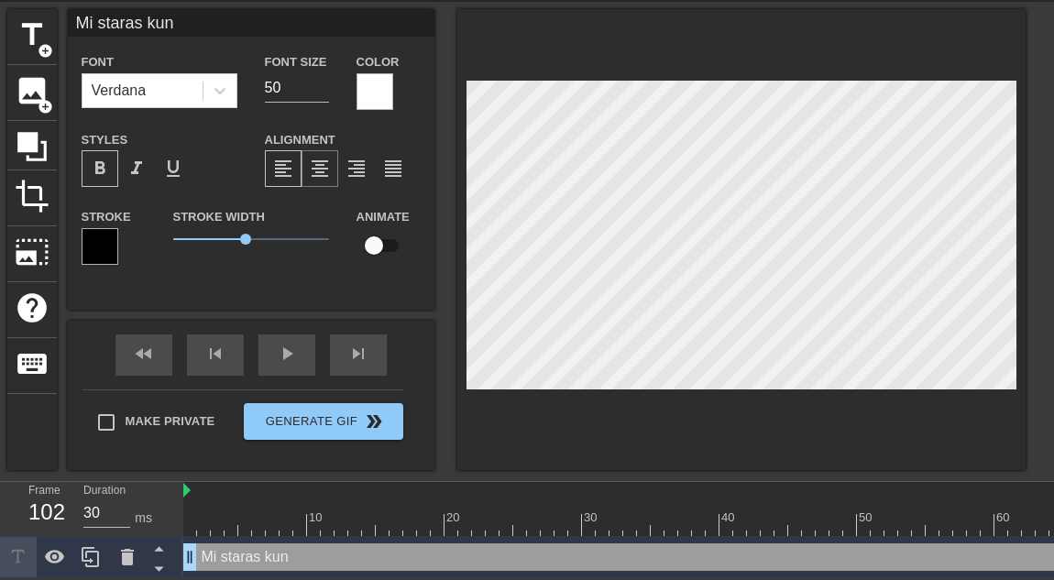
click at [314, 159] on span "format_align_center" at bounding box center [320, 169] width 22 height 22
drag, startPoint x: 240, startPoint y: 230, endPoint x: 264, endPoint y: 232, distance: 23.9
click at [264, 234] on span "2.95" at bounding box center [264, 239] width 11 height 11
click at [286, 81] on input "50" at bounding box center [297, 87] width 64 height 29
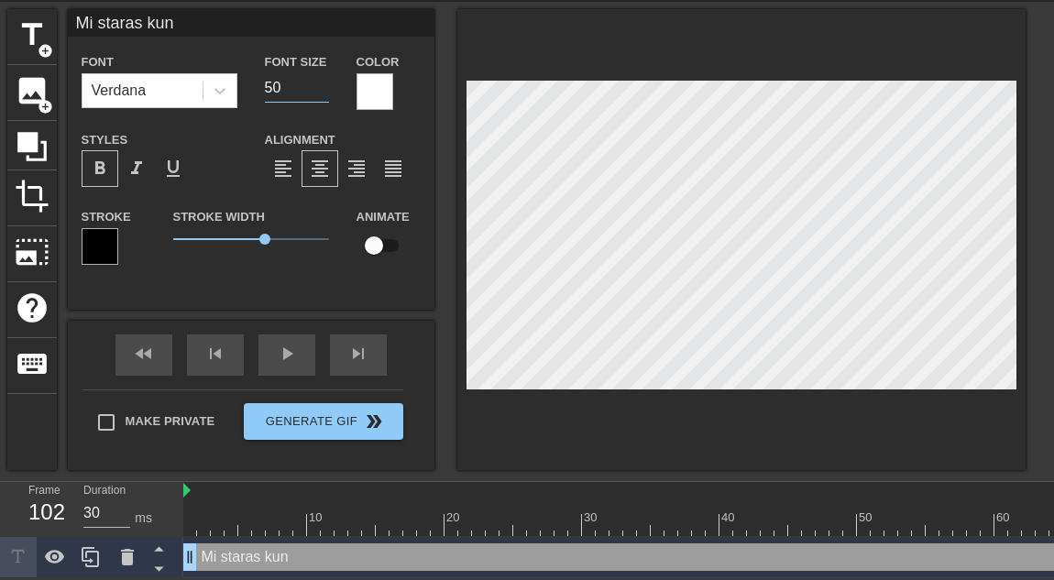
click at [286, 81] on input "50" at bounding box center [297, 87] width 64 height 29
click at [275, 234] on span "3.3" at bounding box center [275, 239] width 11 height 11
click at [267, 234] on span "3" at bounding box center [266, 239] width 11 height 11
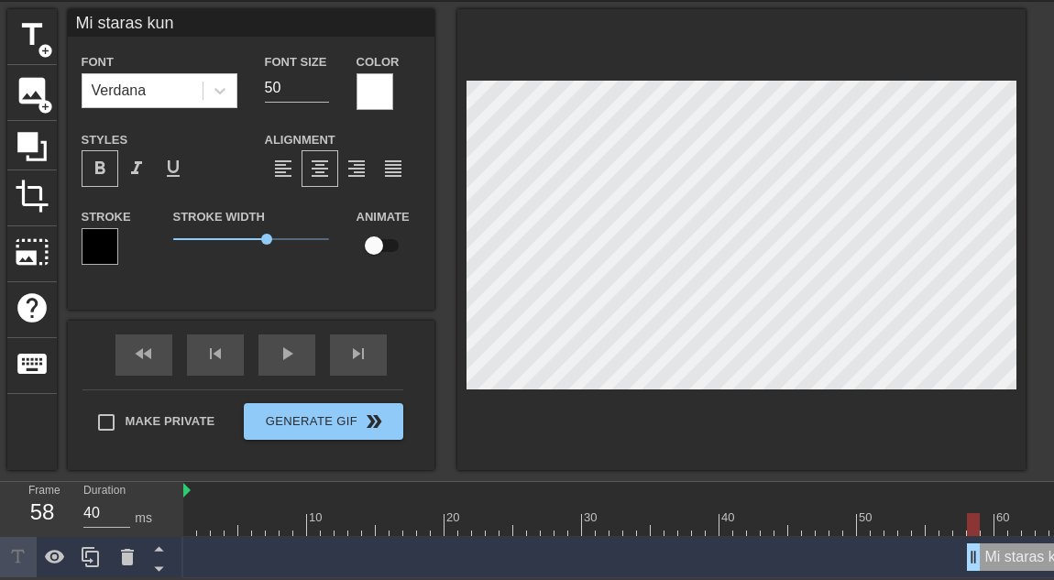
drag, startPoint x: 194, startPoint y: 550, endPoint x: 967, endPoint y: 535, distance: 773.0
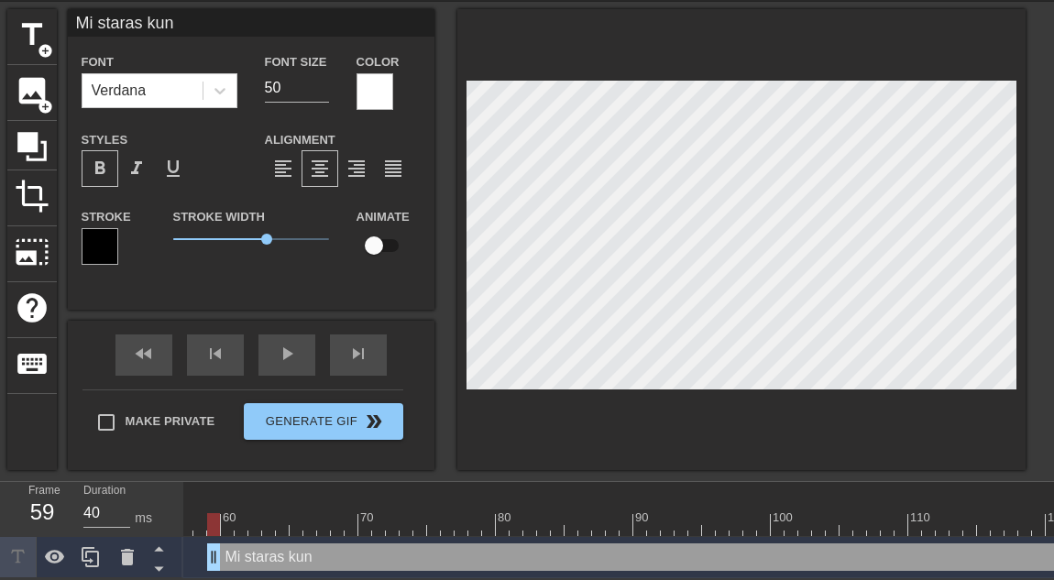
scroll to position [73, 11]
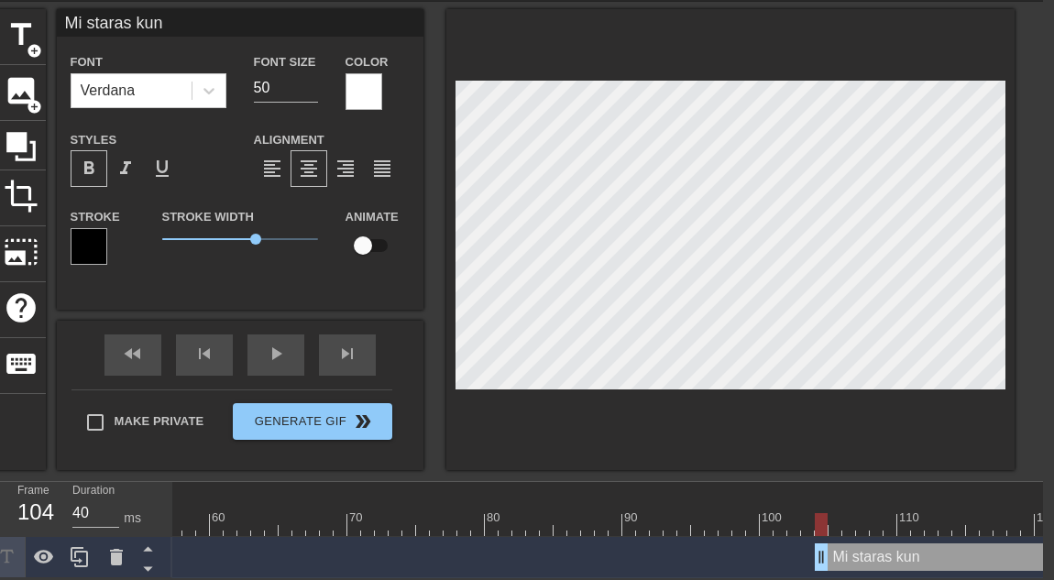
drag, startPoint x: 207, startPoint y: 550, endPoint x: 822, endPoint y: 589, distance: 616.4
click at [827, 450] on html "menu_book Browse the tutorials! [DOMAIN_NAME] The online gif editor Send Feedba…" at bounding box center [516, 258] width 1054 height 642
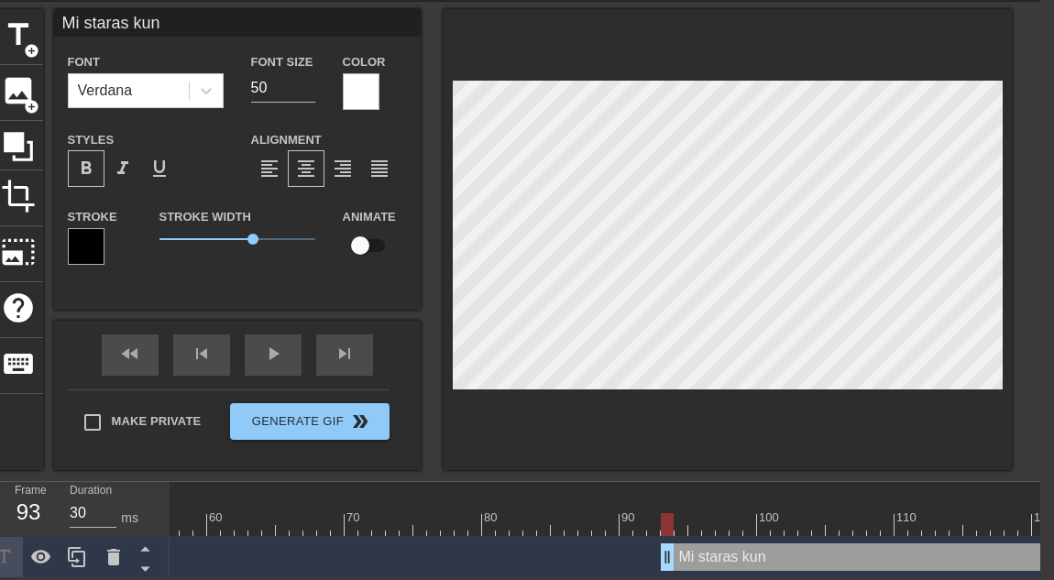
drag, startPoint x: 823, startPoint y: 546, endPoint x: 672, endPoint y: 497, distance: 158.9
click at [672, 450] on div "10 20 30 40 50 60 70 80 90 100 110 120 130 Mi staras kun drag_handle drag_handle" at bounding box center [605, 530] width 871 height 96
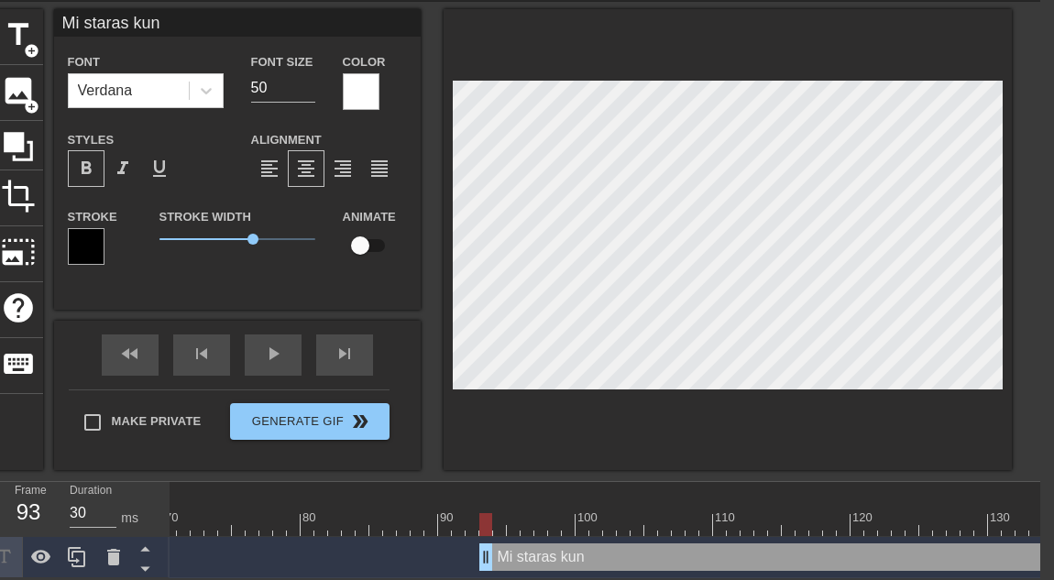
scroll to position [75, 14]
click at [285, 343] on div "fast_rewind skip_previous play_arrow skip_next" at bounding box center [237, 355] width 299 height 69
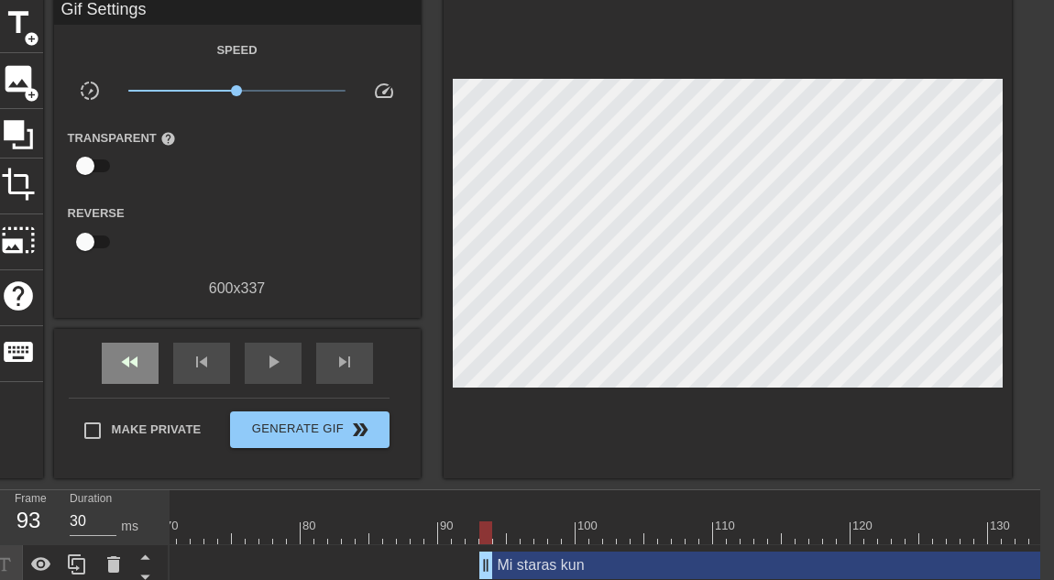
click at [107, 364] on div "fast_rewind" at bounding box center [130, 363] width 57 height 41
click at [301, 366] on div "fast_rewind skip_previous play_arrow skip_next" at bounding box center [237, 363] width 299 height 69
click at [281, 368] on span "play_arrow" at bounding box center [273, 362] width 22 height 22
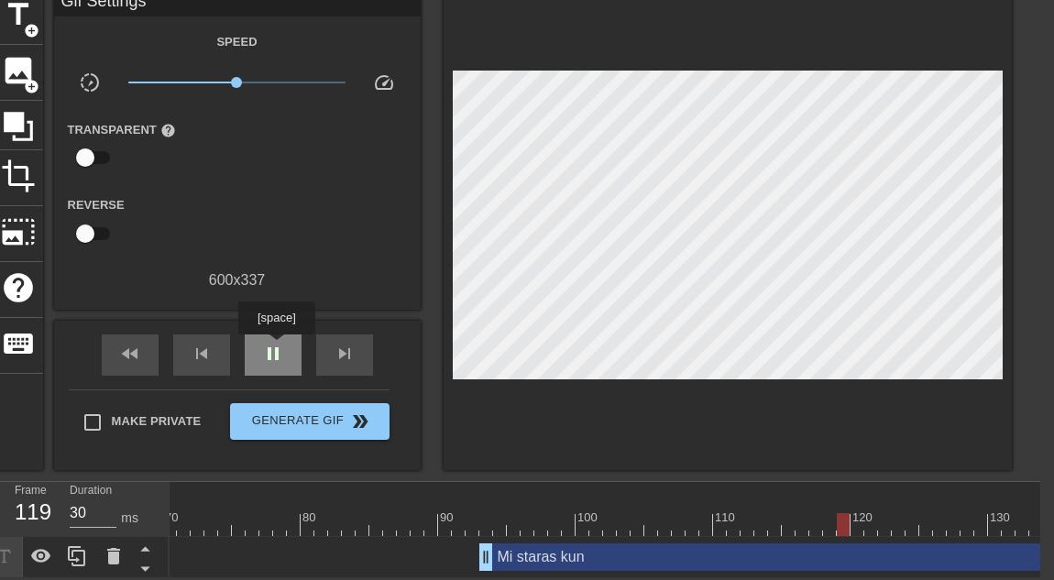
click at [270, 343] on span "pause" at bounding box center [273, 354] width 22 height 22
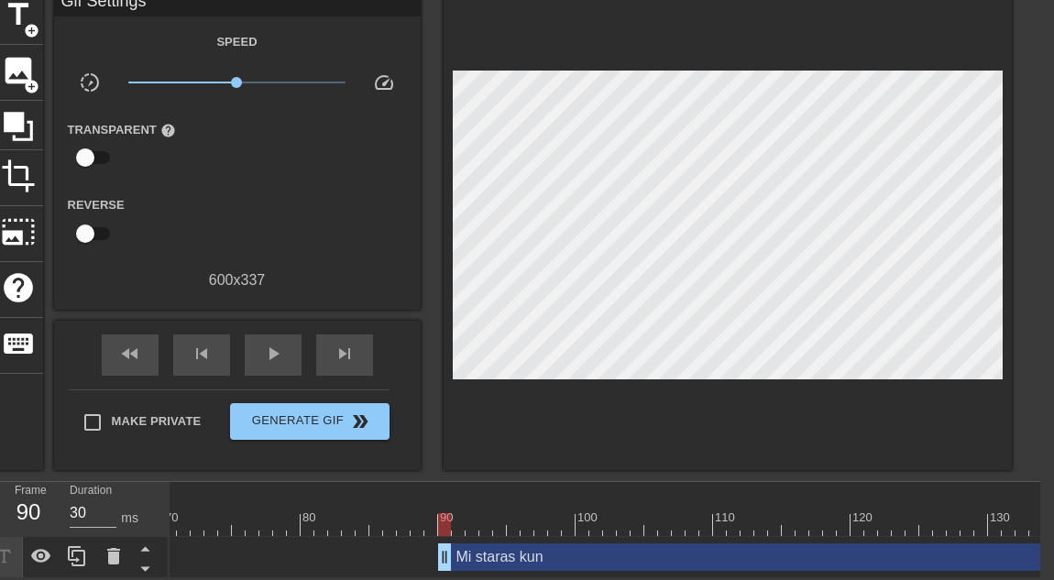
drag, startPoint x: 489, startPoint y: 550, endPoint x: 442, endPoint y: 526, distance: 52.5
click at [442, 450] on div "Mi staras kun drag_handle drag_handle" at bounding box center [142, 557] width 1857 height 41
click at [379, 450] on div at bounding box center [376, 512] width 14 height 23
drag, startPoint x: 346, startPoint y: 505, endPoint x: 482, endPoint y: 509, distance: 136.7
click at [482, 450] on div at bounding box center [142, 524] width 1857 height 23
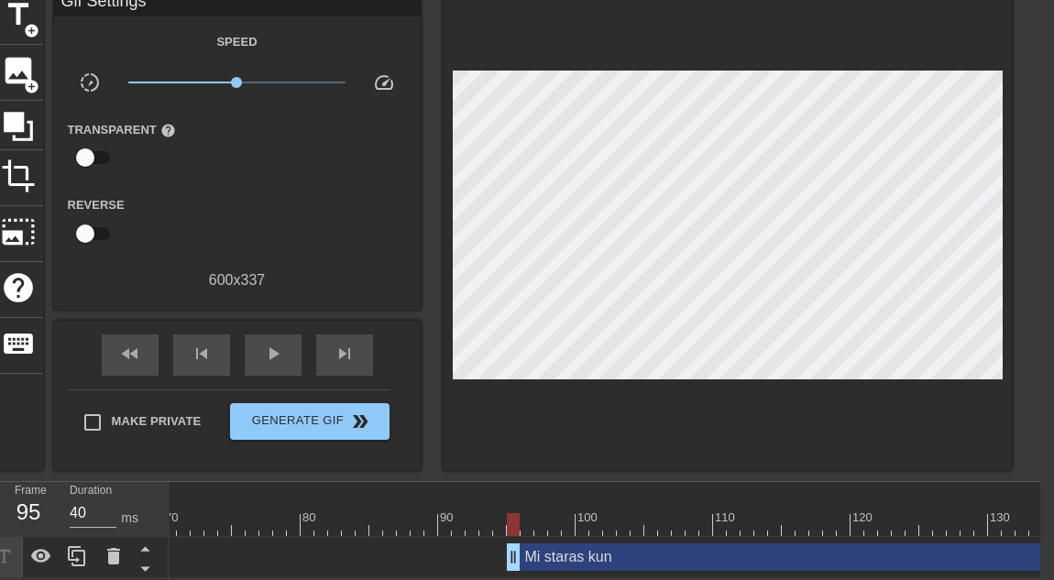
drag, startPoint x: 446, startPoint y: 550, endPoint x: 509, endPoint y: 544, distance: 63.6
click at [395, 450] on div at bounding box center [142, 524] width 1857 height 23
click at [262, 343] on span "play_arrow" at bounding box center [273, 354] width 22 height 22
click at [262, 343] on span "pause" at bounding box center [273, 354] width 22 height 22
drag, startPoint x: 508, startPoint y: 542, endPoint x: 464, endPoint y: 537, distance: 44.2
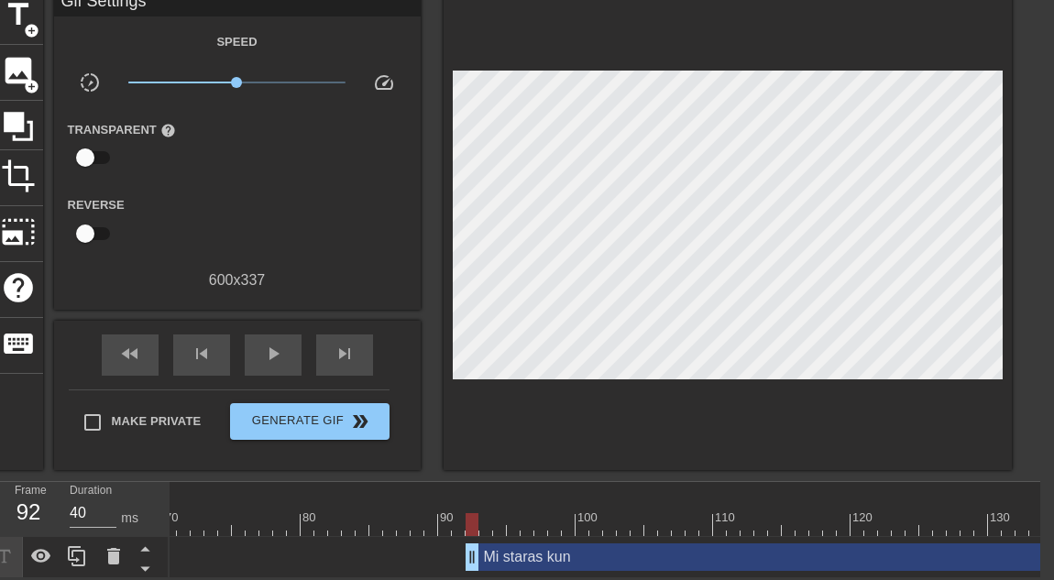
click at [464, 450] on div "Mi staras kun drag_handle drag_handle" at bounding box center [142, 558] width 1857 height 28
click at [401, 450] on div at bounding box center [142, 524] width 1857 height 23
click at [263, 343] on span "play_arrow" at bounding box center [273, 354] width 22 height 22
type input "40"
click at [263, 343] on span "pause" at bounding box center [273, 354] width 22 height 22
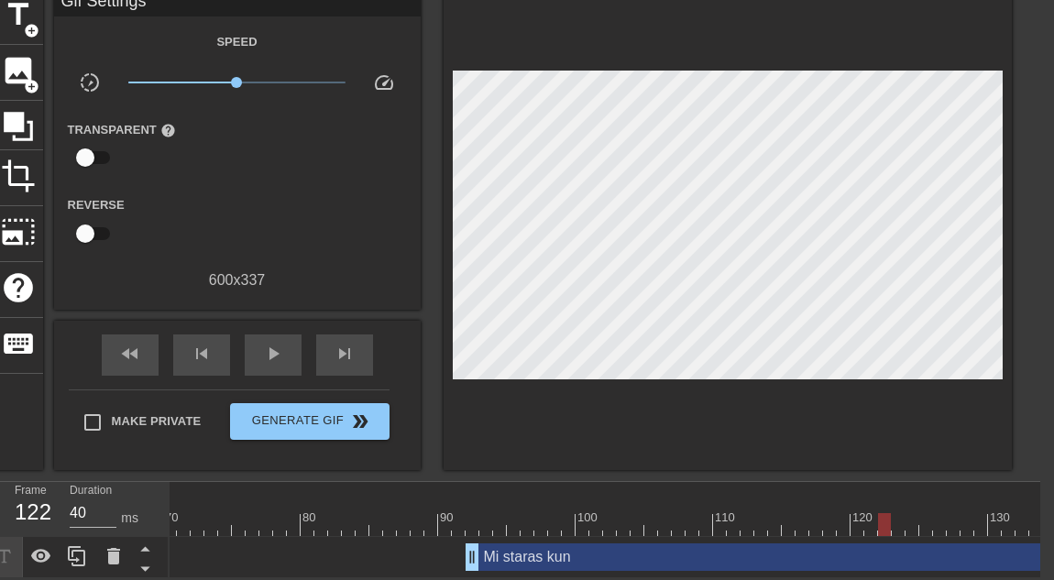
scroll to position [75, 14]
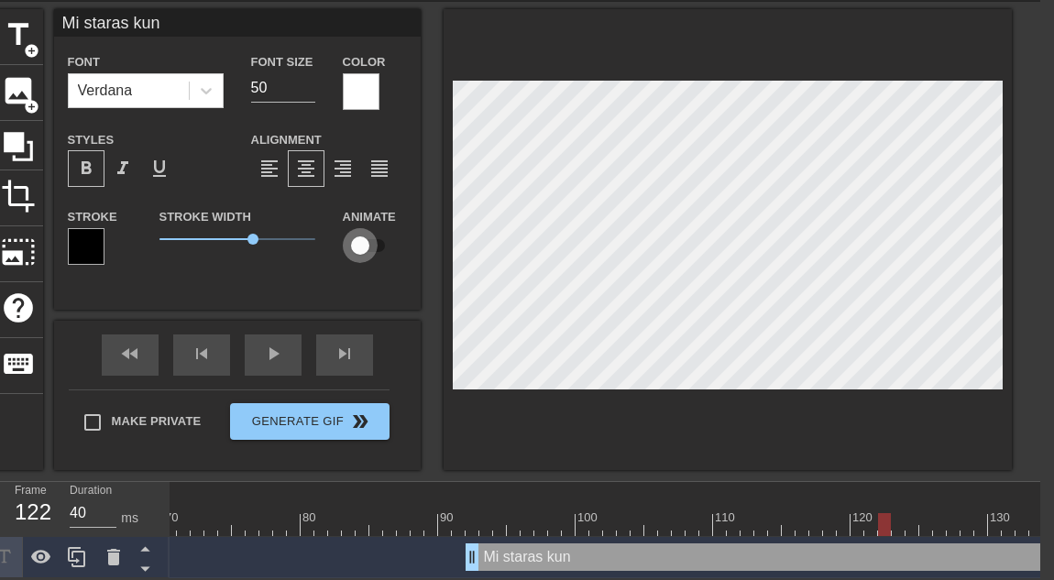
click at [375, 235] on input "checkbox" at bounding box center [360, 245] width 105 height 35
click at [375, 235] on input "checkbox" at bounding box center [377, 245] width 105 height 35
checkbox input "false"
drag, startPoint x: 499, startPoint y: 513, endPoint x: 29, endPoint y: 542, distance: 470.3
click at [29, 450] on div "Frame 60 Duration 30 ms 10 20 30 40 50 60 70 80 90 100 110 120 130 Mi staras ku…" at bounding box center [513, 530] width 1054 height 96
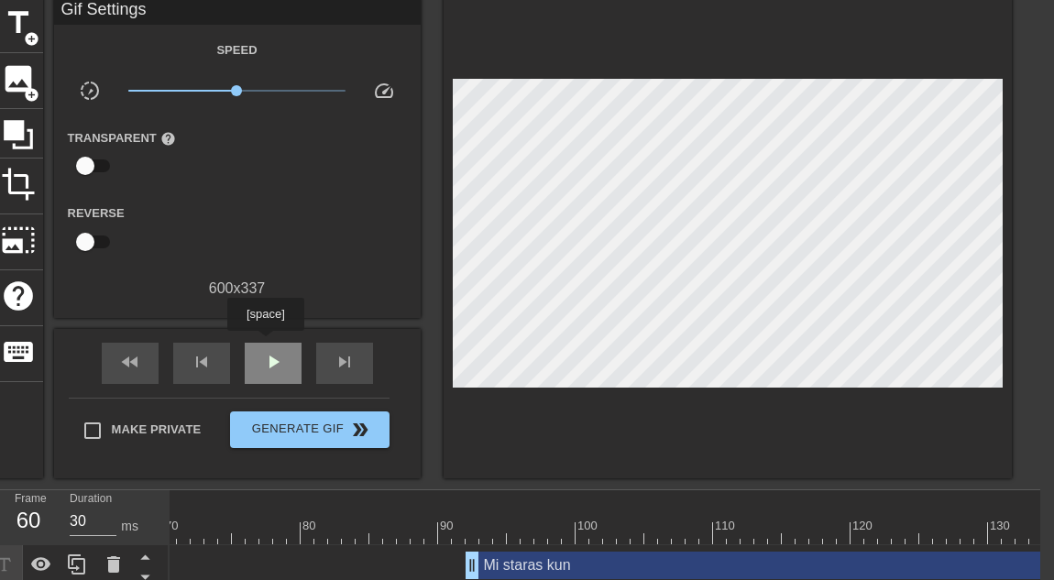
click at [268, 344] on div "play_arrow" at bounding box center [273, 363] width 57 height 41
click at [268, 351] on div "pause" at bounding box center [273, 363] width 57 height 41
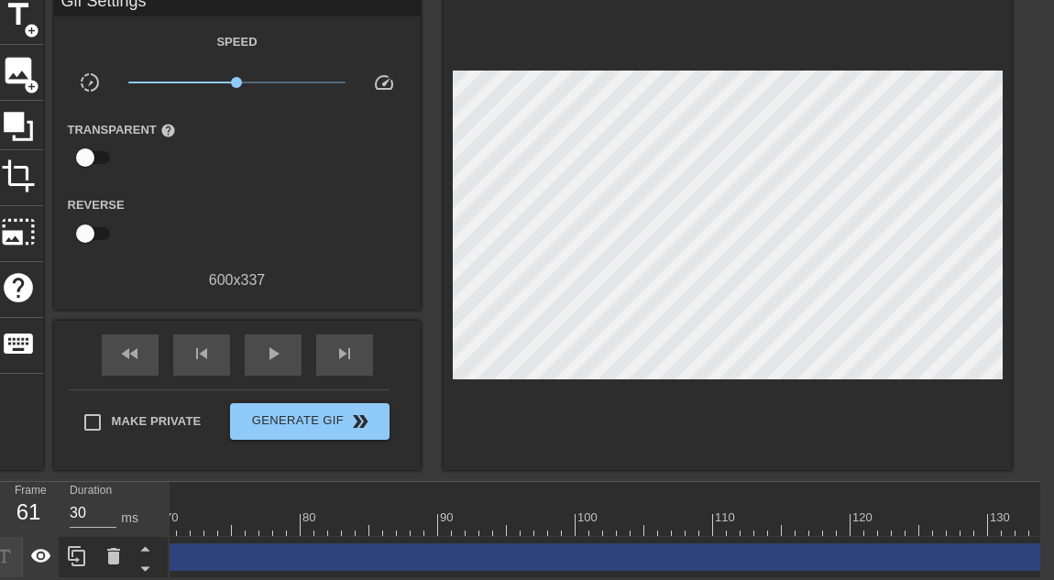
drag, startPoint x: 473, startPoint y: 546, endPoint x: 50, endPoint y: 542, distance: 422.7
click at [50, 450] on div "Frame 61 Duration 30 ms 10 20 30 40 50 60 70 80 90 100 110 120 130 Mi staras ku…" at bounding box center [513, 530] width 1054 height 96
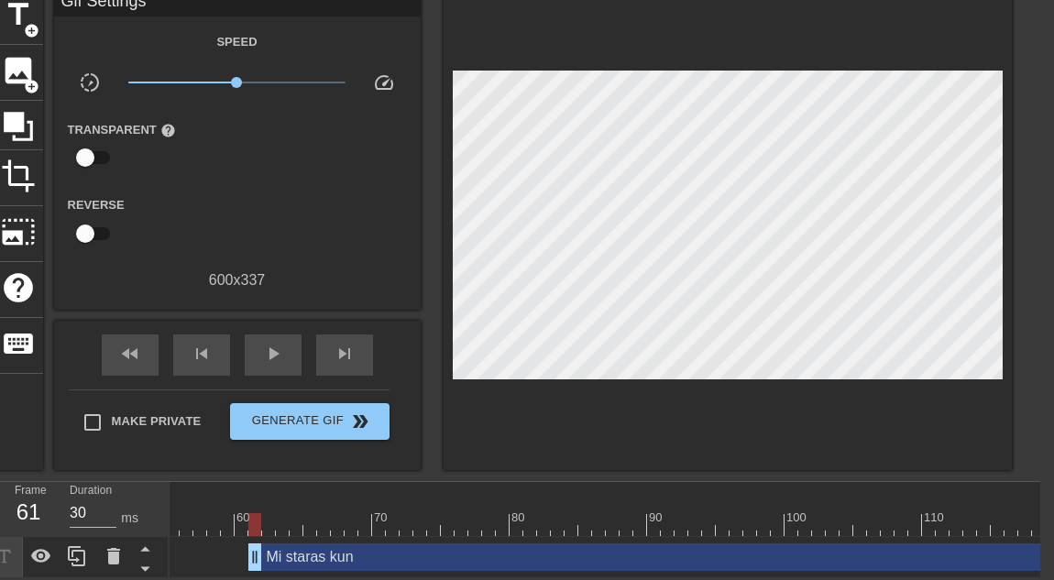
scroll to position [95, 14]
type input "30"
drag, startPoint x: 254, startPoint y: 551, endPoint x: 247, endPoint y: 536, distance: 16.4
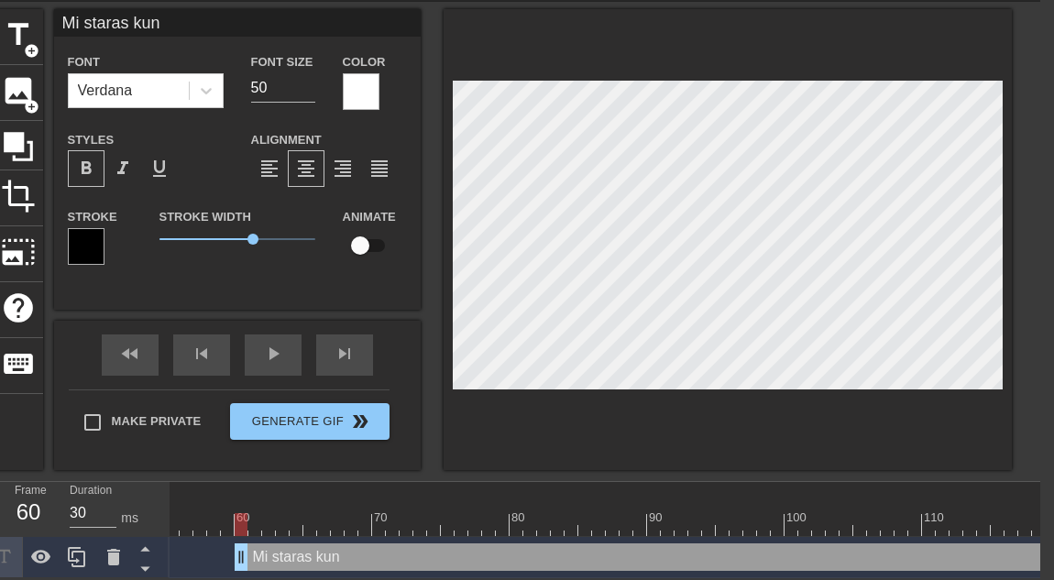
scroll to position [75, 14]
click at [360, 228] on input "checkbox" at bounding box center [360, 245] width 105 height 35
checkbox input "true"
drag, startPoint x: 482, startPoint y: 511, endPoint x: 596, endPoint y: 526, distance: 114.7
click at [595, 450] on div "10 20 30 40 50 60 70 80 90 100 110 120 130 Mi staras kun drag_handle drag_handl…" at bounding box center [605, 530] width 871 height 96
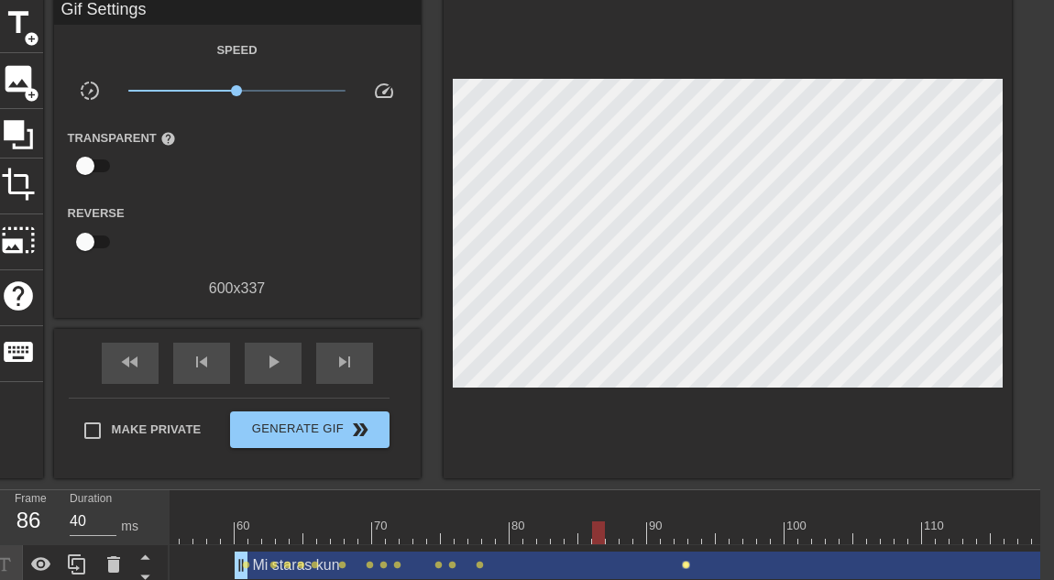
click at [689, 450] on div "10 20 30 40 50 60 70 80 90 100 110 120 130 Mi staras kun drag_handle drag_handl…" at bounding box center [605, 538] width 871 height 96
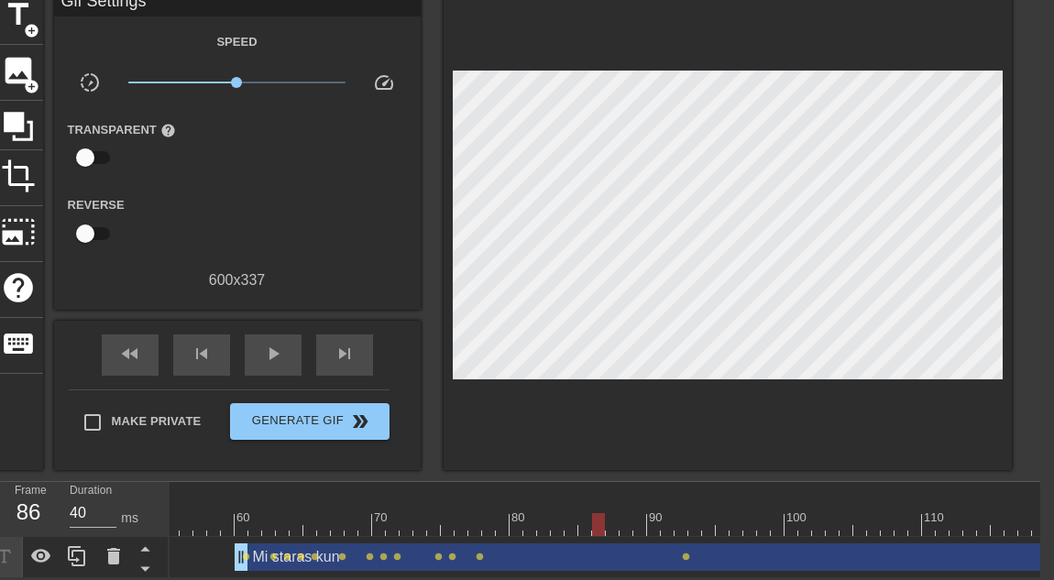
click at [372, 450] on div "Mi staras kun drag_handle drag_handle" at bounding box center [757, 558] width 1045 height 28
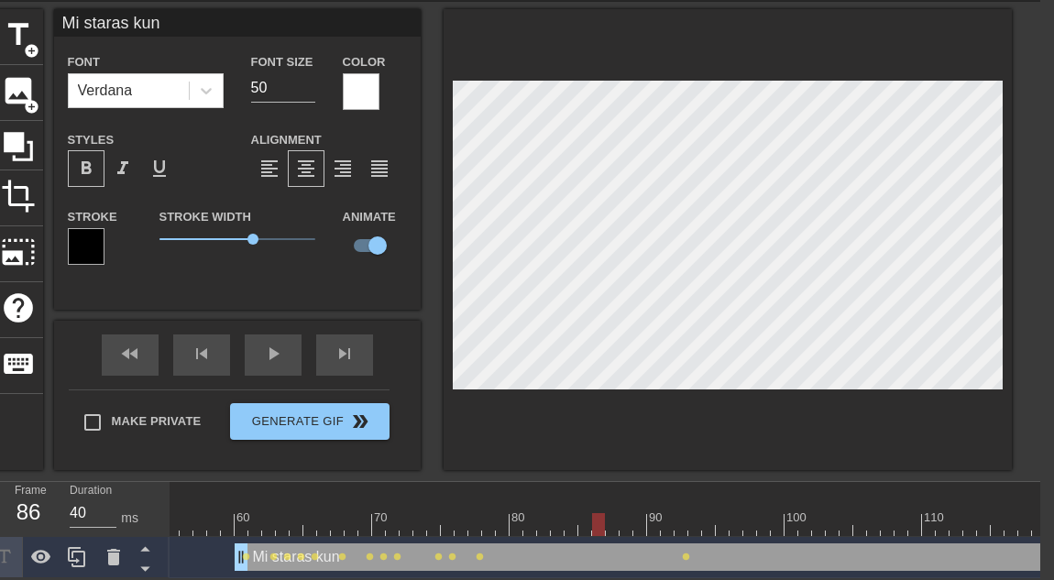
scroll to position [75, 14]
click at [371, 450] on span "lens" at bounding box center [370, 557] width 8 height 8
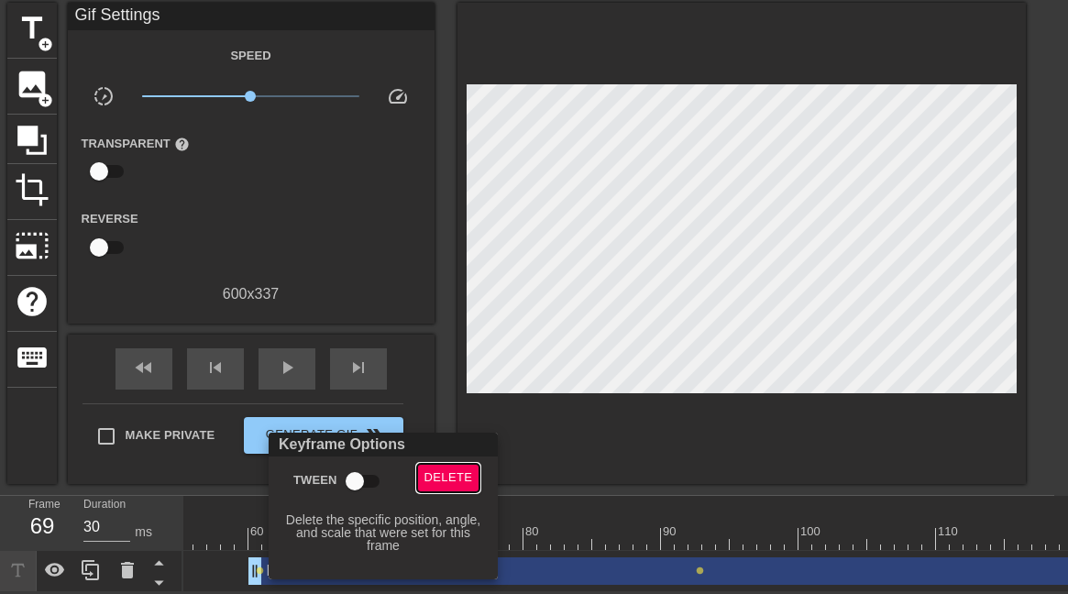
click at [448, 450] on span "Delete" at bounding box center [448, 478] width 49 height 21
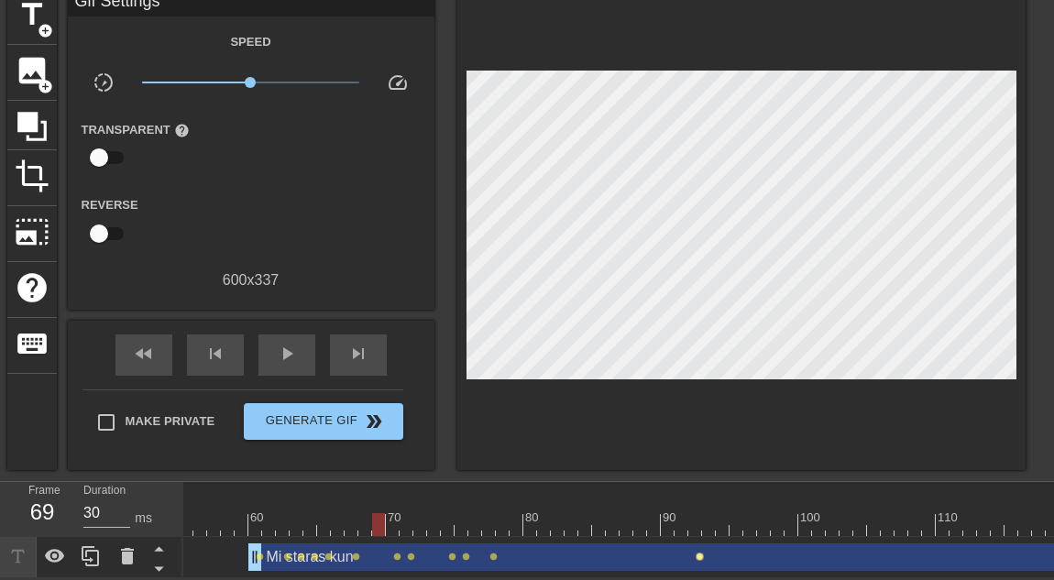
click at [700, 450] on span "lens" at bounding box center [700, 557] width 8 height 8
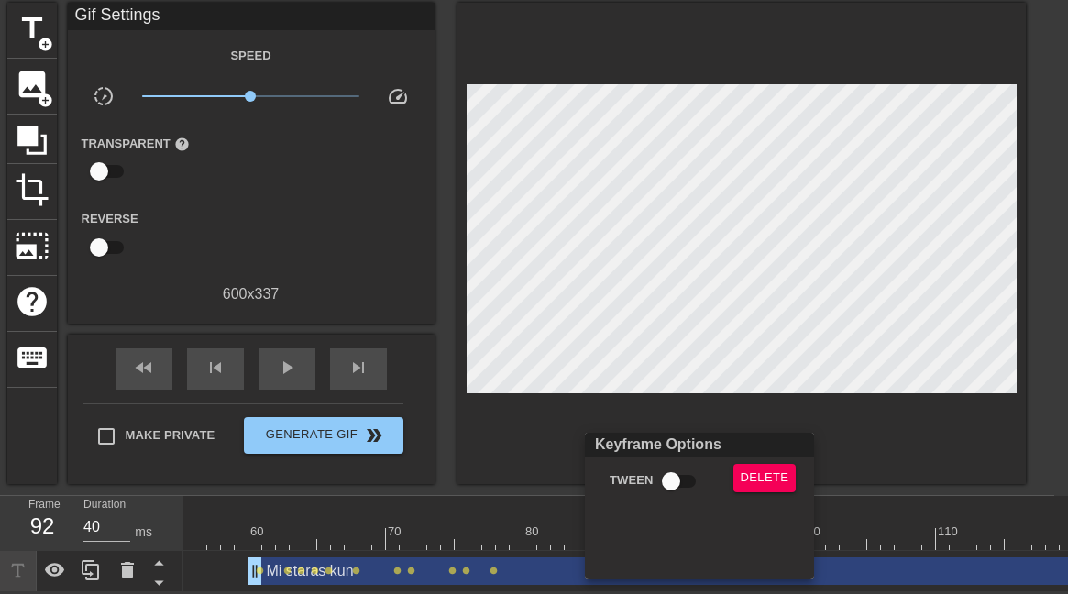
click at [755, 450] on div "Delete" at bounding box center [769, 485] width 99 height 42
click at [766, 450] on span "Delete" at bounding box center [765, 478] width 49 height 21
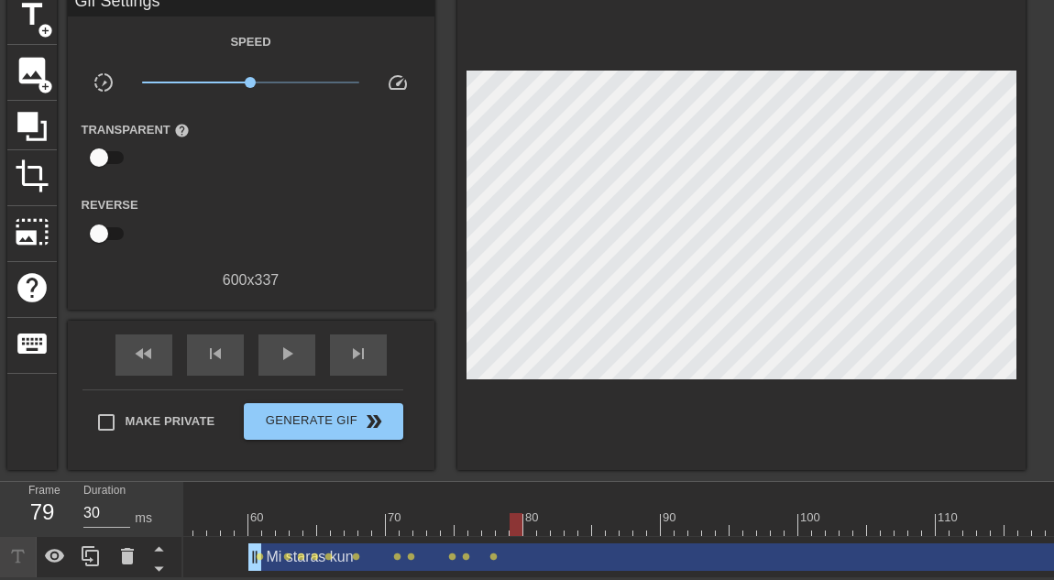
drag, startPoint x: 296, startPoint y: 513, endPoint x: 513, endPoint y: 524, distance: 216.6
click at [513, 450] on div "10 20 30 40 50 60 70 80 90 100 110 120 130" at bounding box center [365, 509] width 1857 height 54
click at [492, 450] on span "lens" at bounding box center [494, 557] width 8 height 8
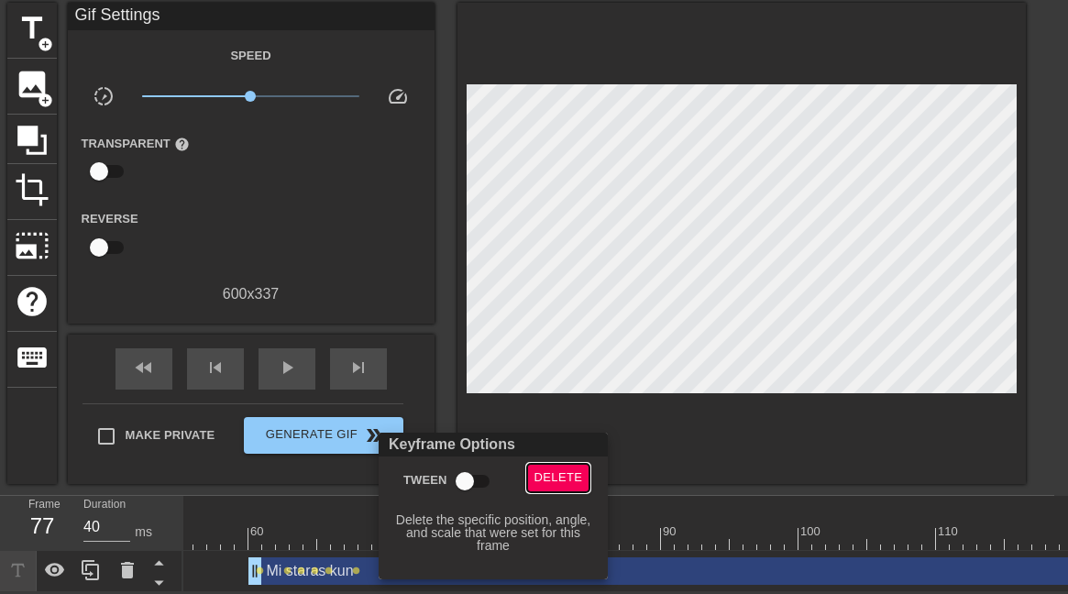
click at [573, 450] on span "Delete" at bounding box center [559, 478] width 49 height 21
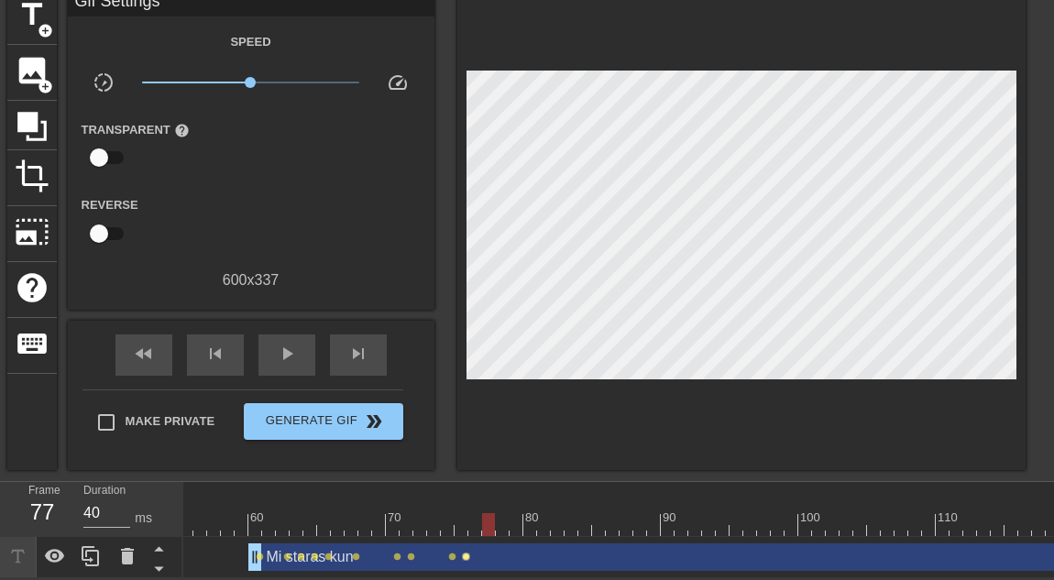
click at [462, 450] on span "lens" at bounding box center [466, 557] width 8 height 8
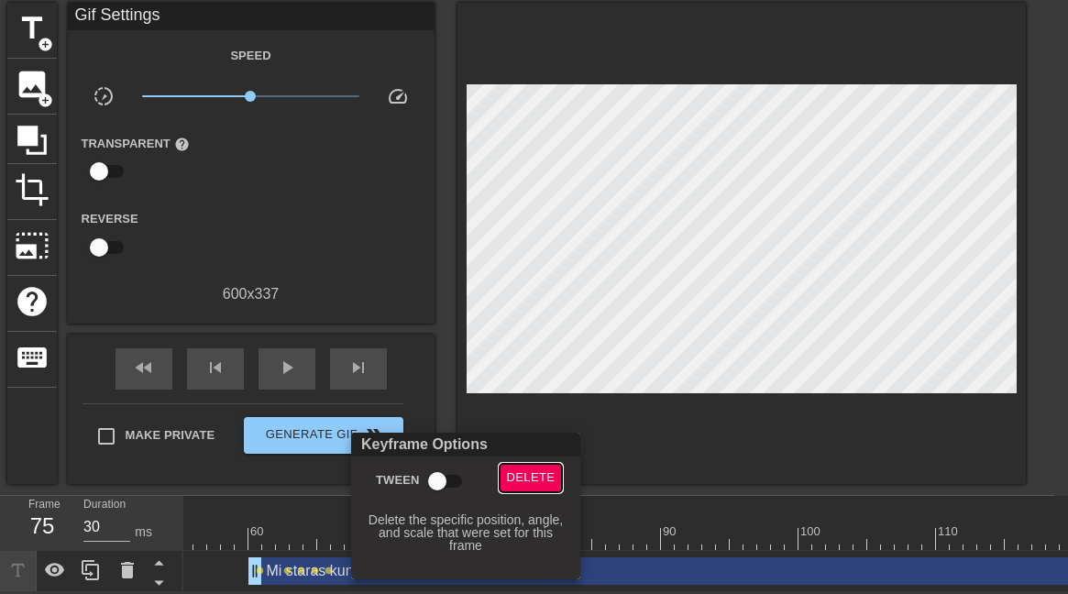
click at [535, 450] on span "Delete" at bounding box center [531, 478] width 49 height 21
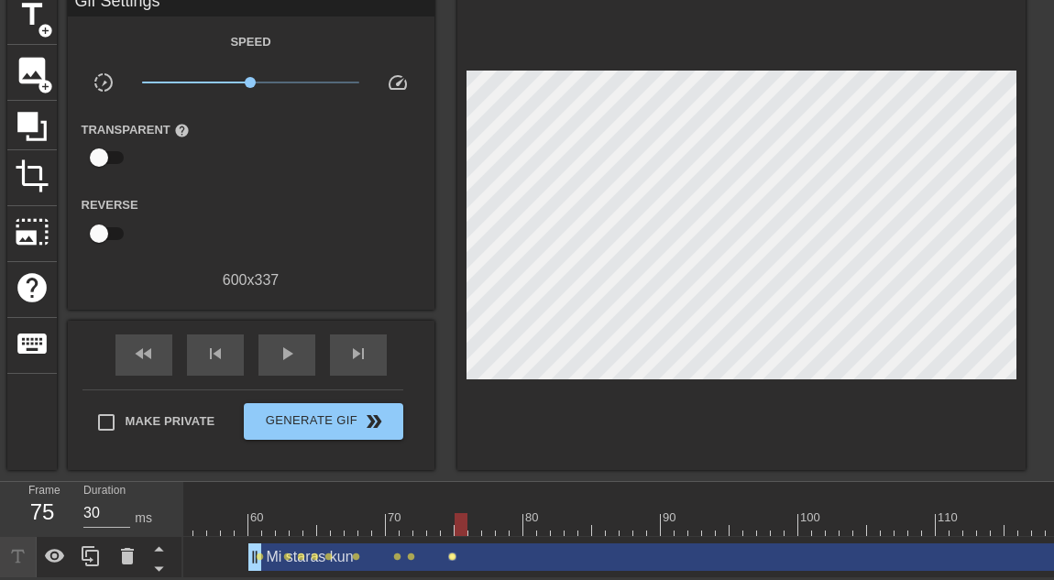
click at [448, 450] on span "lens" at bounding box center [452, 557] width 8 height 8
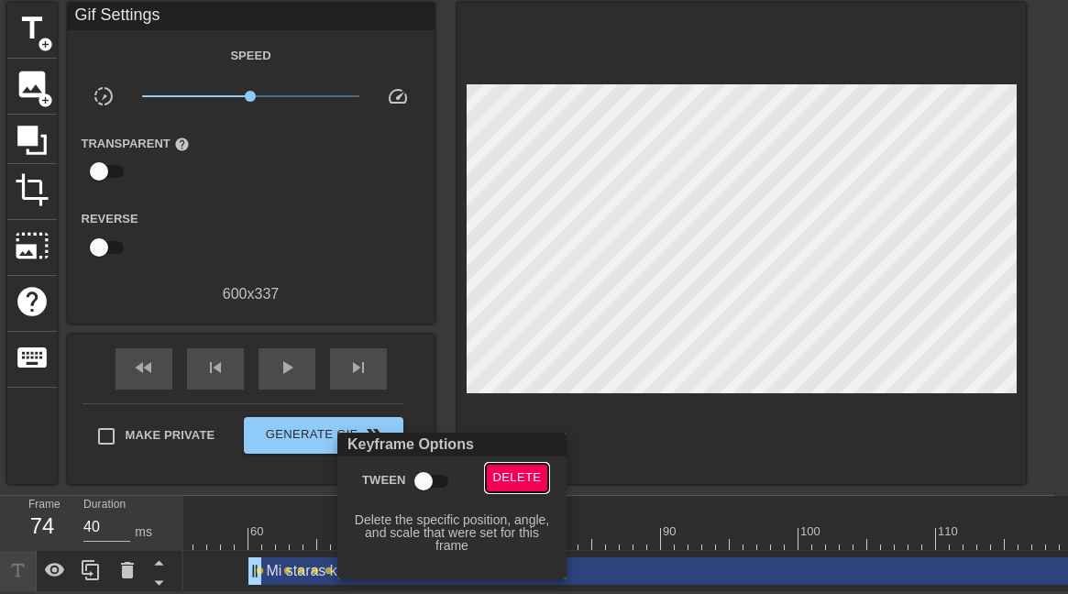
click at [517, 450] on span "Delete" at bounding box center [517, 478] width 49 height 21
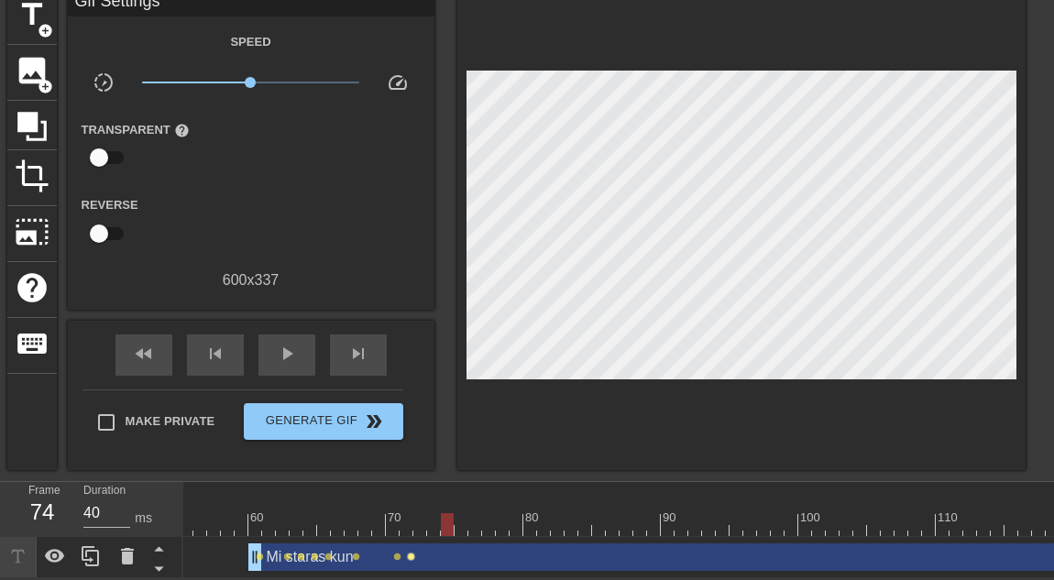
click at [408, 450] on span "lens" at bounding box center [411, 557] width 8 height 8
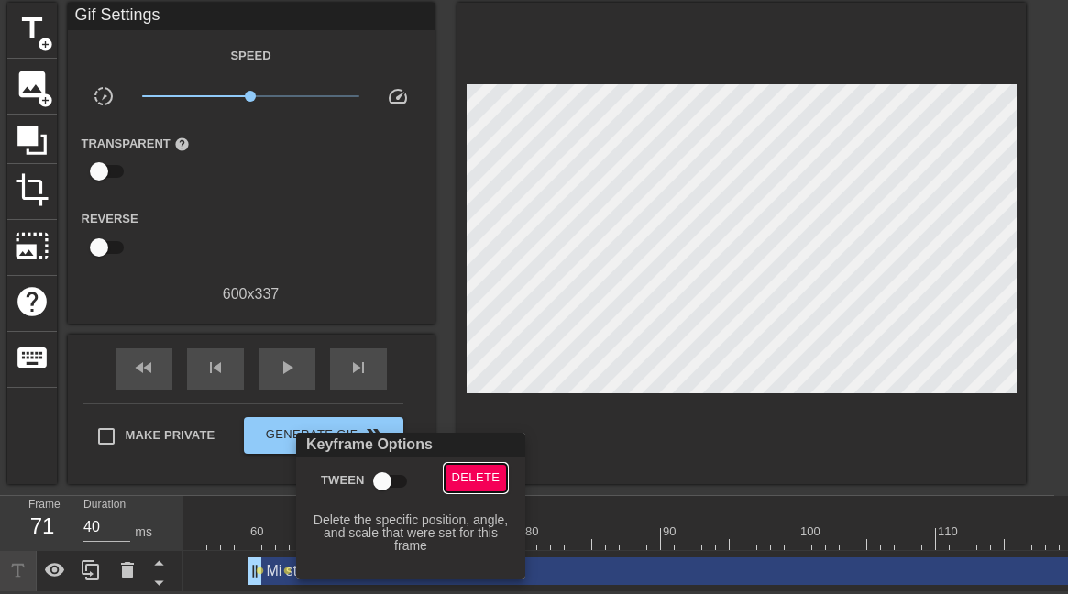
click at [494, 450] on span "Delete" at bounding box center [476, 478] width 49 height 21
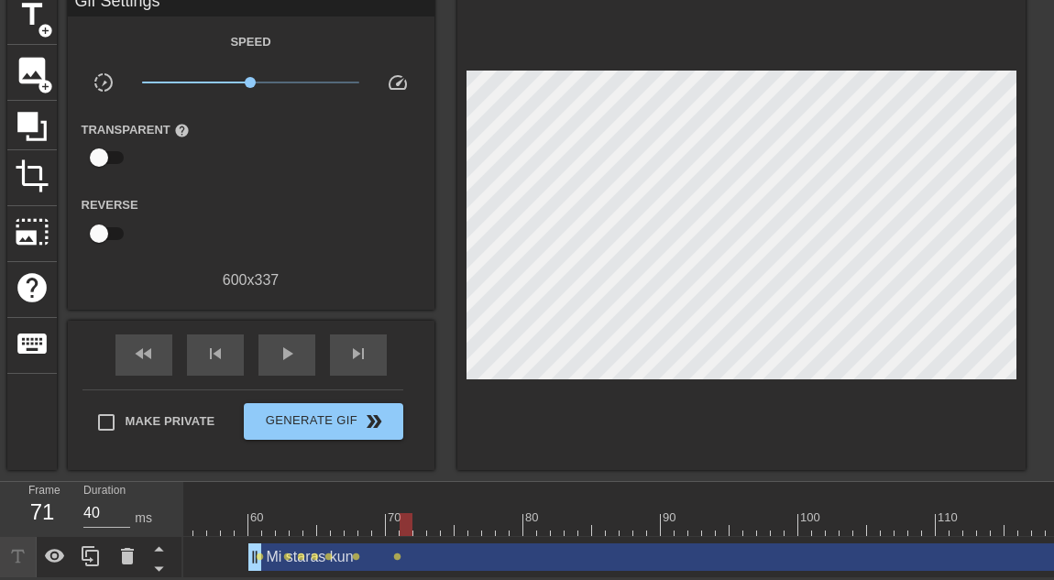
click at [270, 450] on div "Mi staras kun drag_handle drag_handle" at bounding box center [770, 558] width 1045 height 28
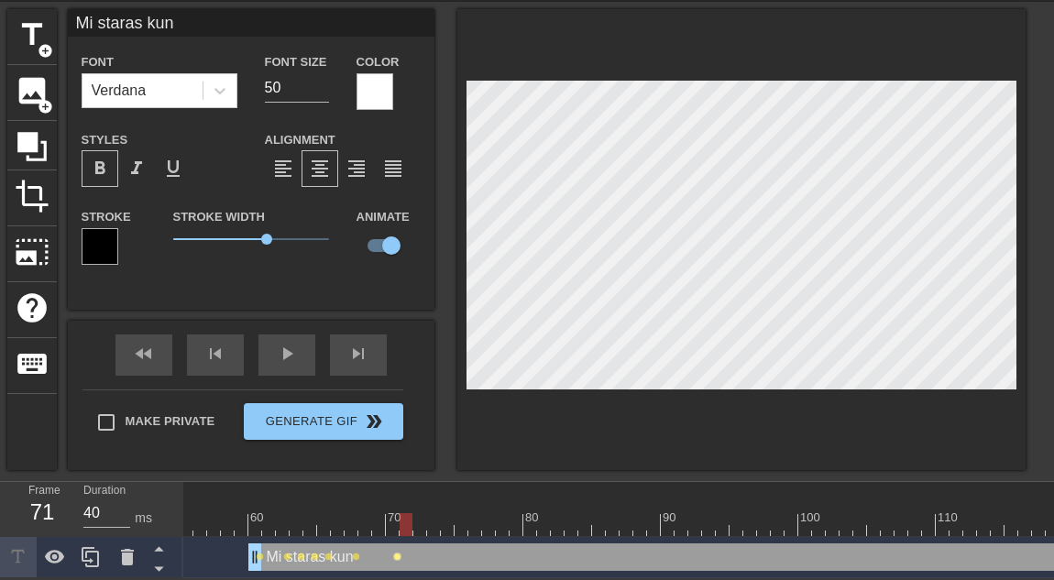
click at [398, 450] on div "Mi staras kun drag_handle drag_handle lens lens lens lens lens lens lens" at bounding box center [365, 557] width 1857 height 41
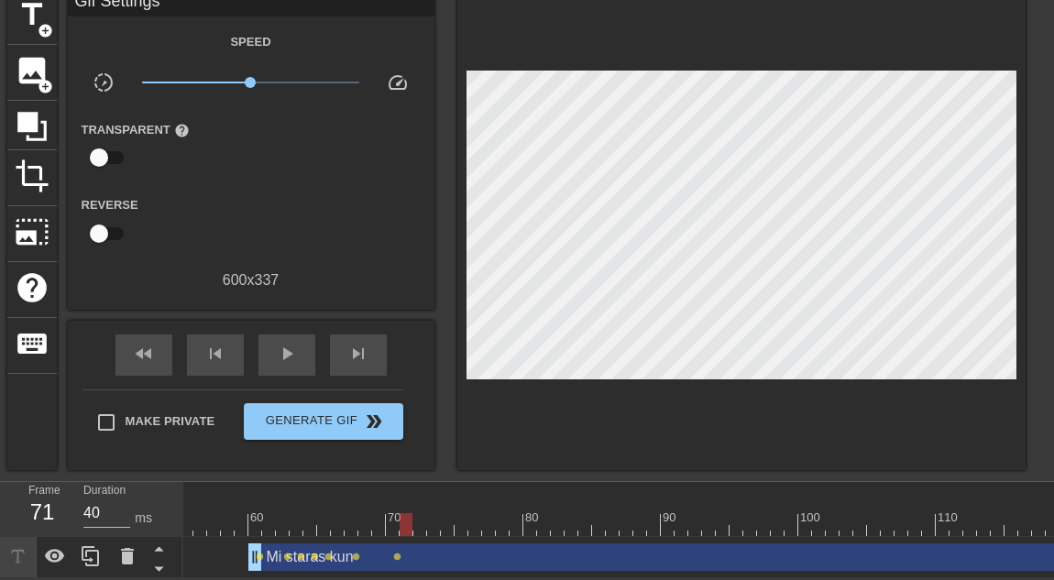
click at [399, 450] on div "Mi staras kun drag_handle drag_handle" at bounding box center [770, 558] width 1045 height 28
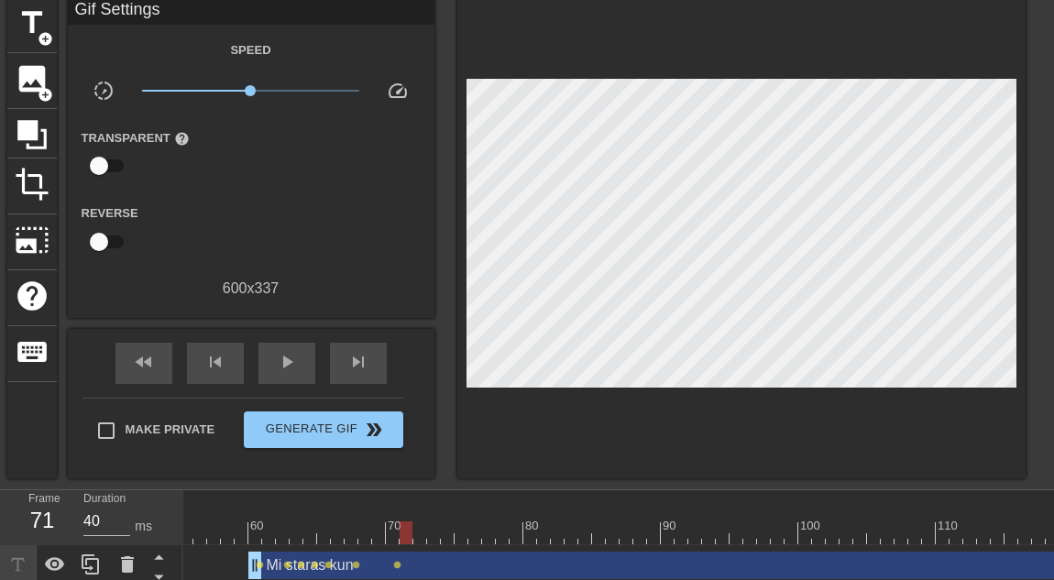
scroll to position [83, 0]
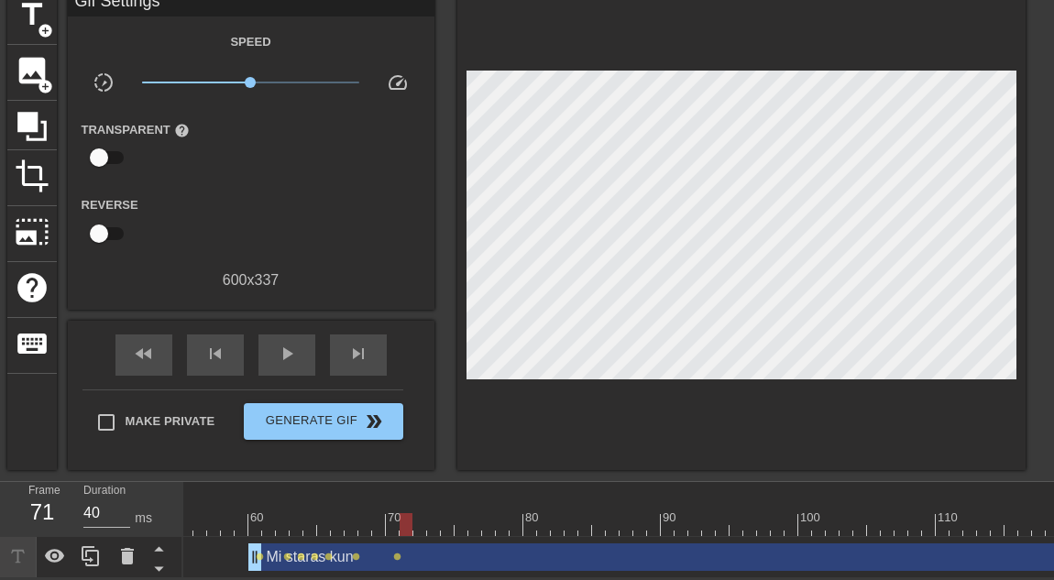
click at [399, 450] on div "Mi staras kun drag_handle drag_handle lens lens lens lens lens lens lens" at bounding box center [365, 557] width 1857 height 41
drag, startPoint x: 393, startPoint y: 286, endPoint x: 410, endPoint y: 311, distance: 29.8
click at [393, 289] on div "600 x 337" at bounding box center [251, 281] width 367 height 22
type input "30"
drag, startPoint x: 264, startPoint y: 510, endPoint x: 410, endPoint y: 545, distance: 149.9
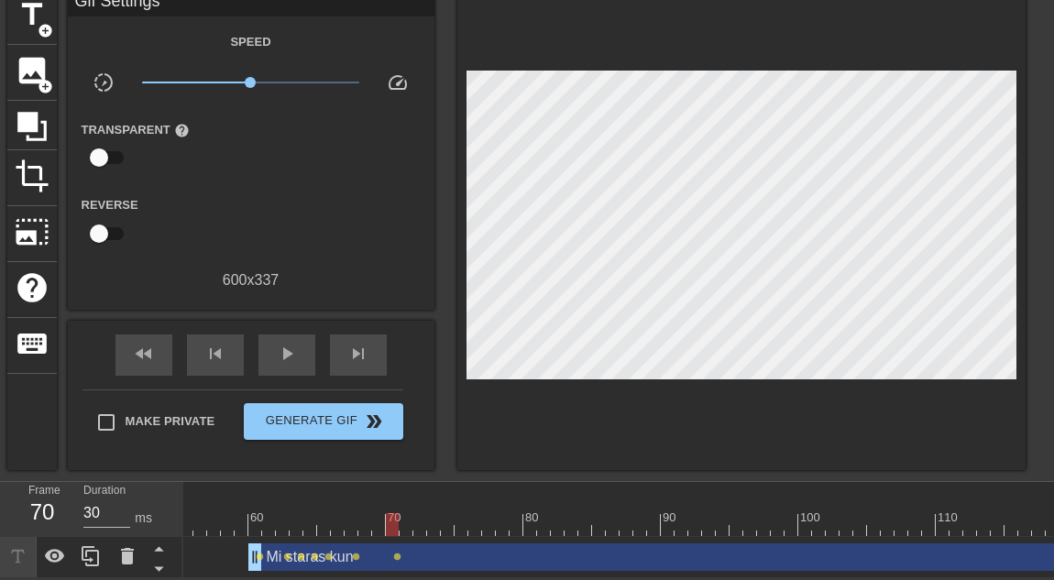
click at [410, 450] on div "10 20 30 40 50 60 70 80 90 100 110 120 130 Mi staras kun drag_handle drag_handl…" at bounding box center [618, 530] width 871 height 96
click at [300, 450] on span "lens" at bounding box center [301, 557] width 8 height 8
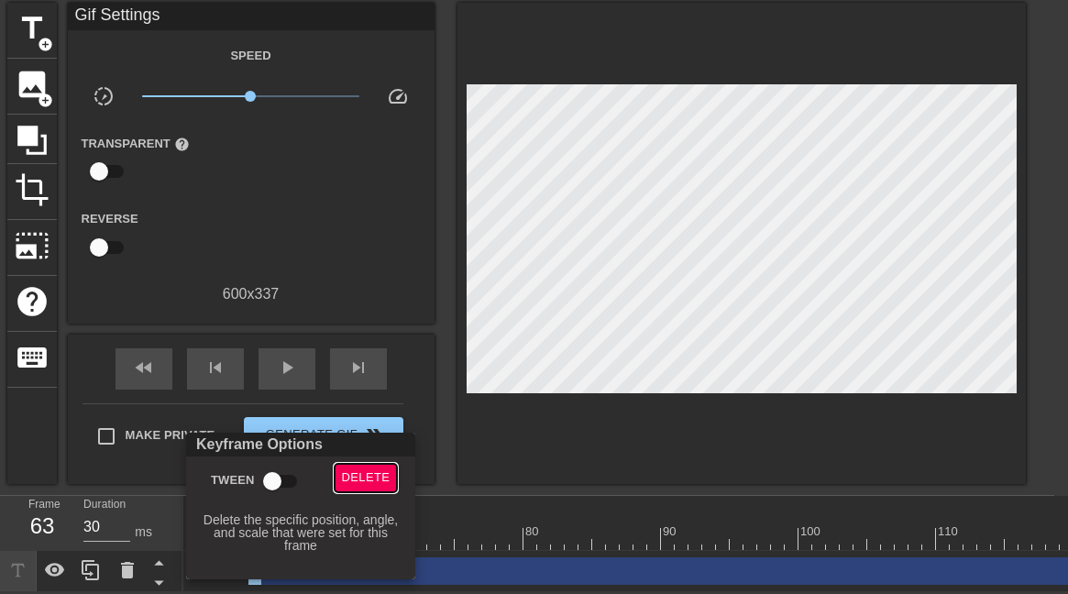
click at [379, 450] on span "Delete" at bounding box center [366, 478] width 49 height 21
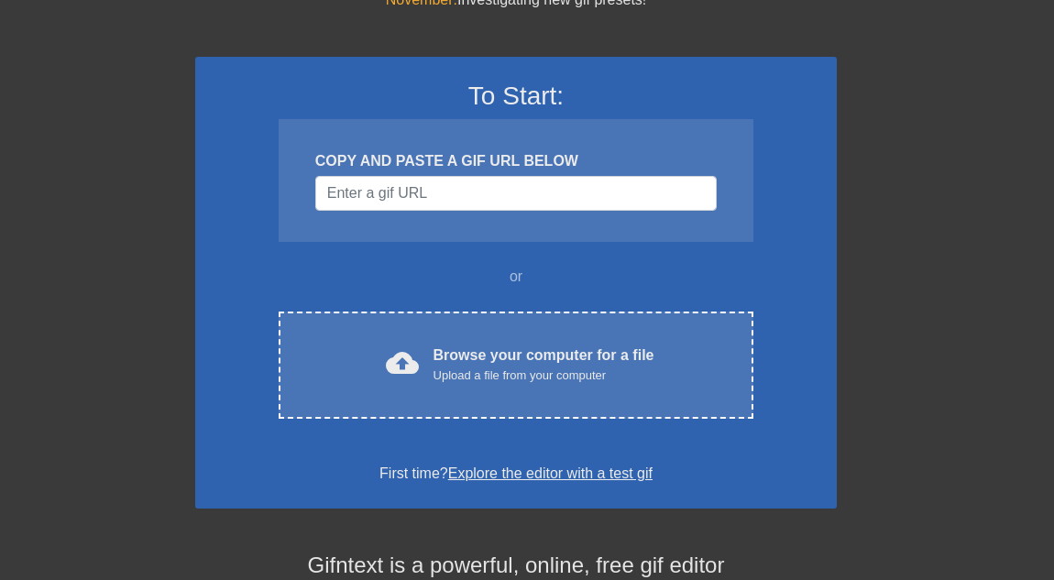
scroll to position [83, 0]
